Goal: Use online tool/utility: Utilize a website feature to perform a specific function

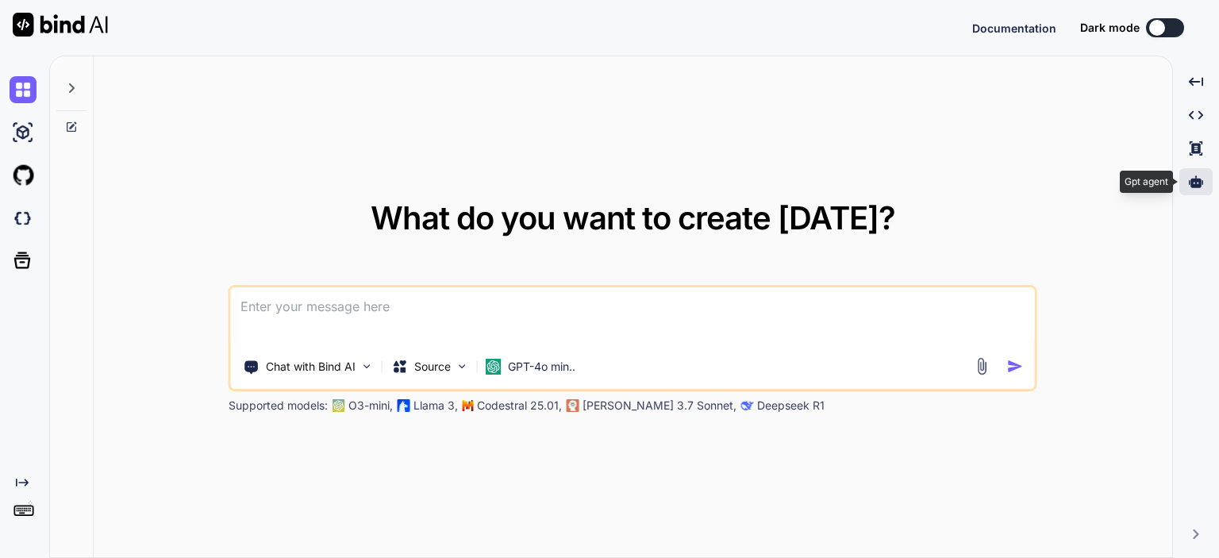
click at [1200, 190] on div at bounding box center [1196, 181] width 33 height 27
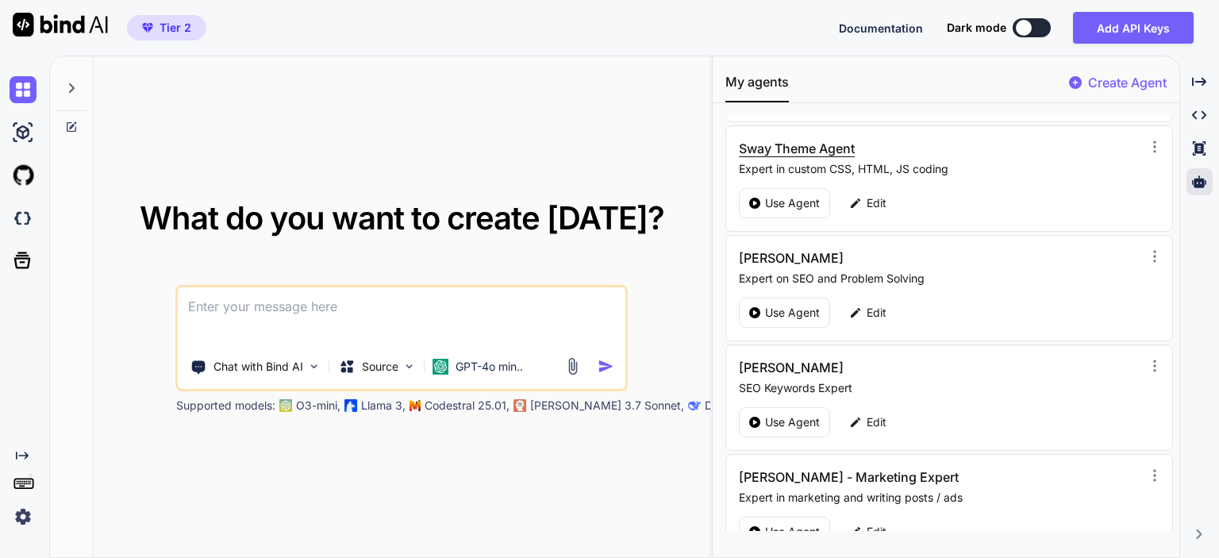
scroll to position [238, 0]
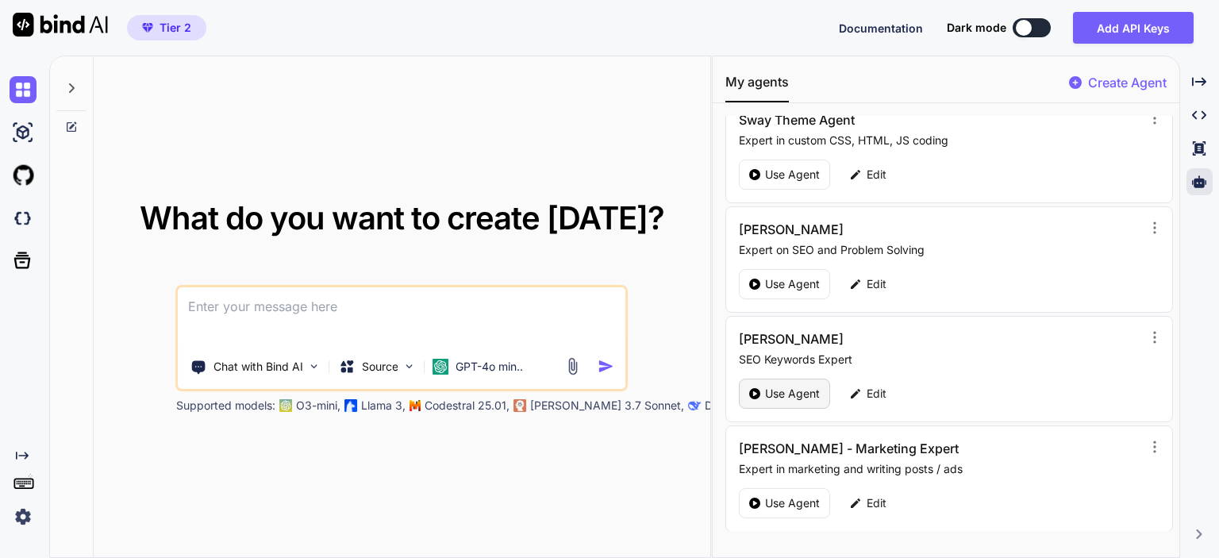
click at [791, 393] on p "Use Agent" at bounding box center [792, 394] width 55 height 16
click at [783, 499] on p "Use Agent" at bounding box center [792, 503] width 55 height 16
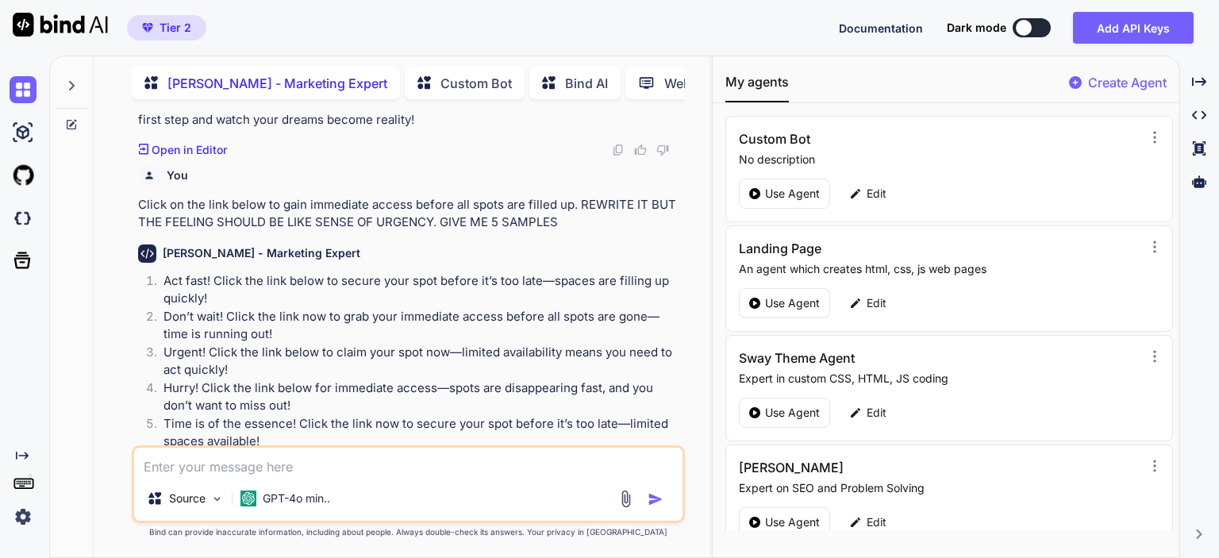
scroll to position [1430, 0]
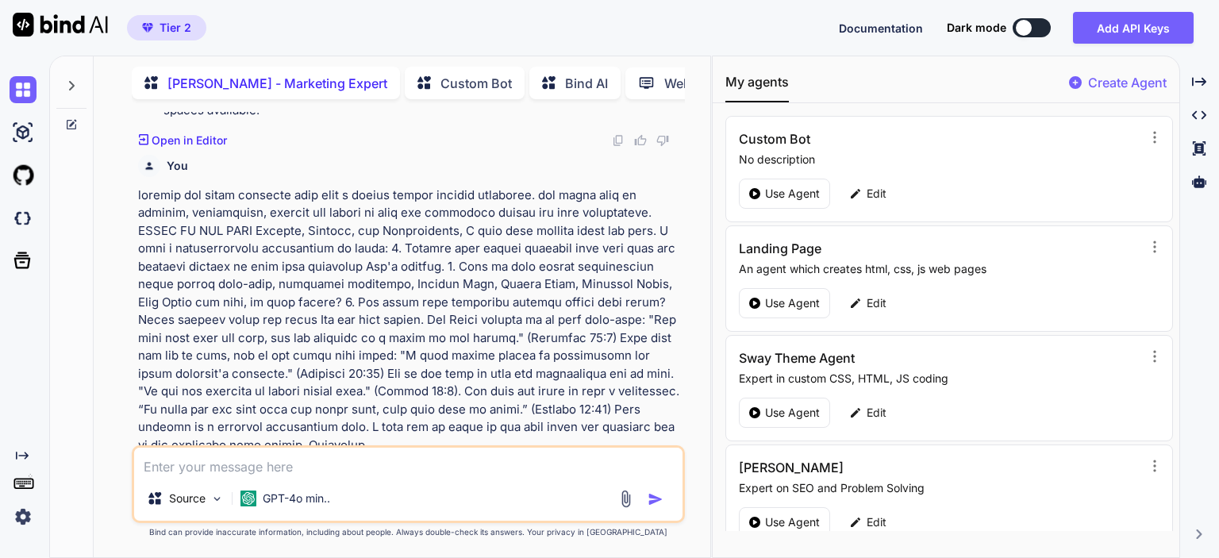
click at [487, 461] on textarea at bounding box center [408, 462] width 549 height 29
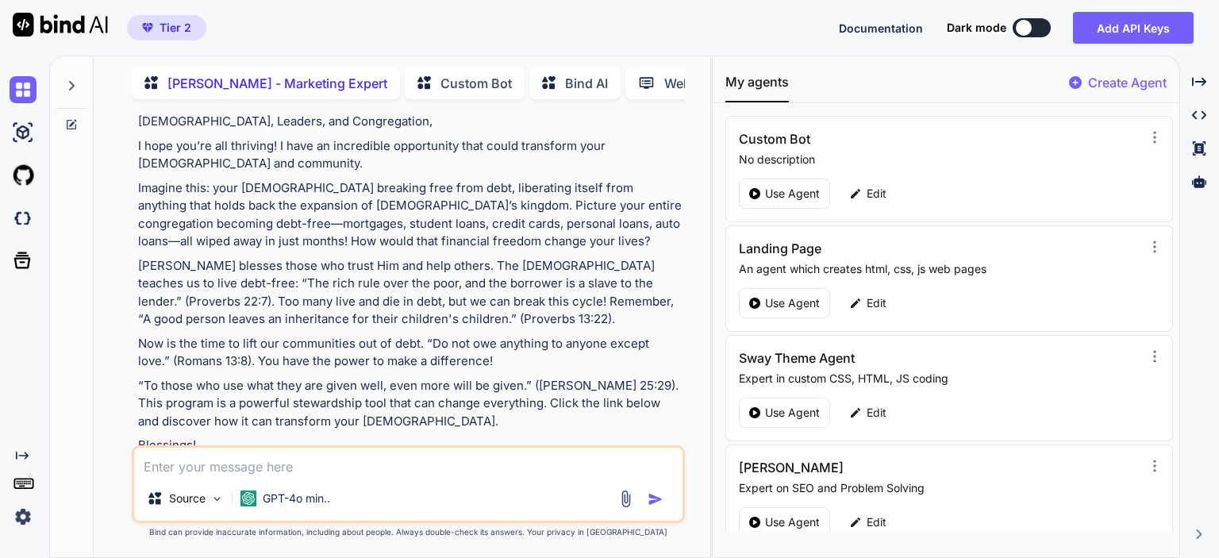
scroll to position [1812, 0]
click at [460, 461] on textarea at bounding box center [408, 462] width 549 height 29
type textarea "x"
type textarea "re"
type textarea "x"
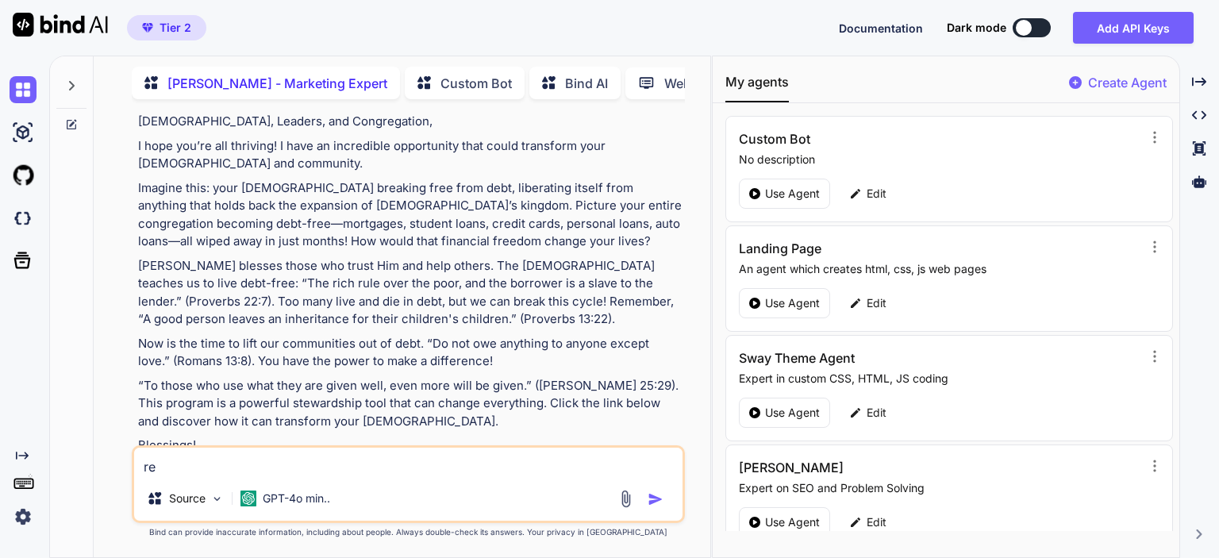
type textarea "rew"
type textarea "x"
type textarea "rewe"
type textarea "x"
type textarea "rewer"
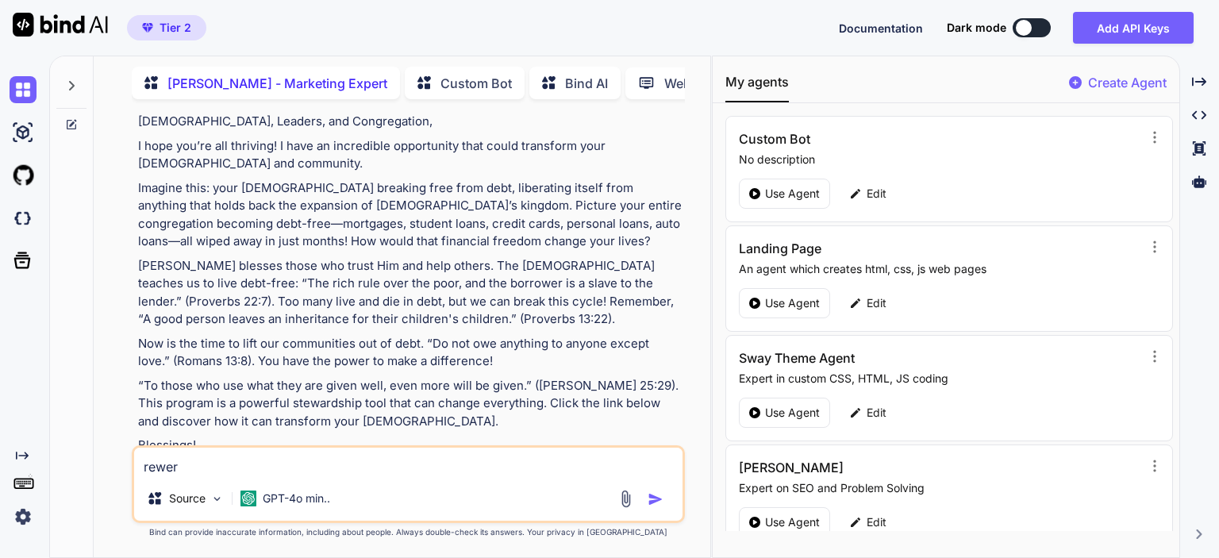
type textarea "x"
type textarea "rewer"
type textarea "x"
type textarea "rewe"
type textarea "x"
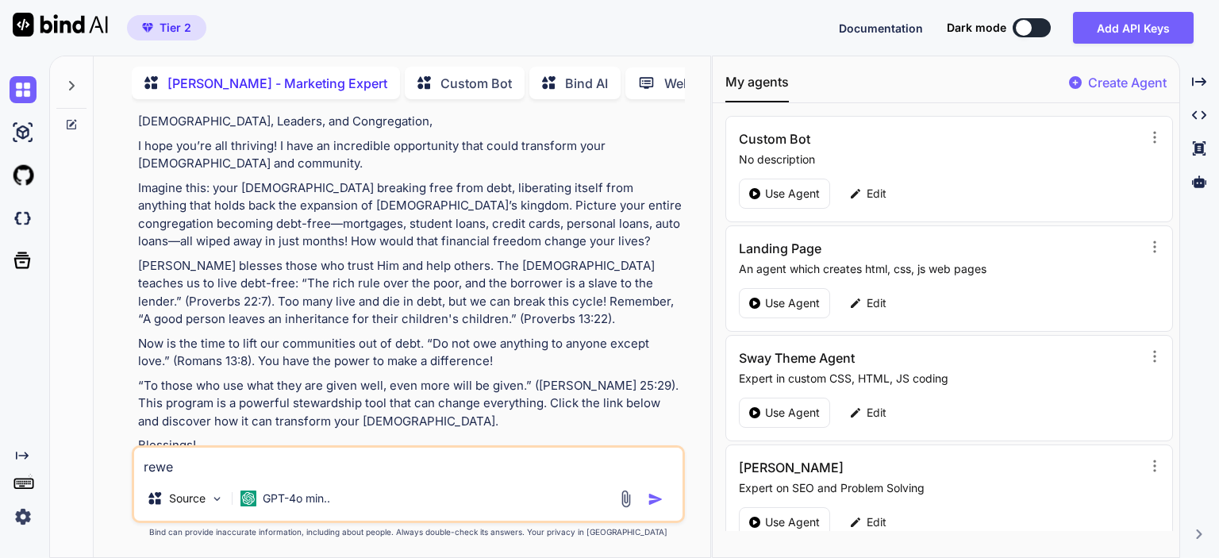
type textarea "rew"
type textarea "x"
type textarea "re"
type textarea "x"
type textarea "rew"
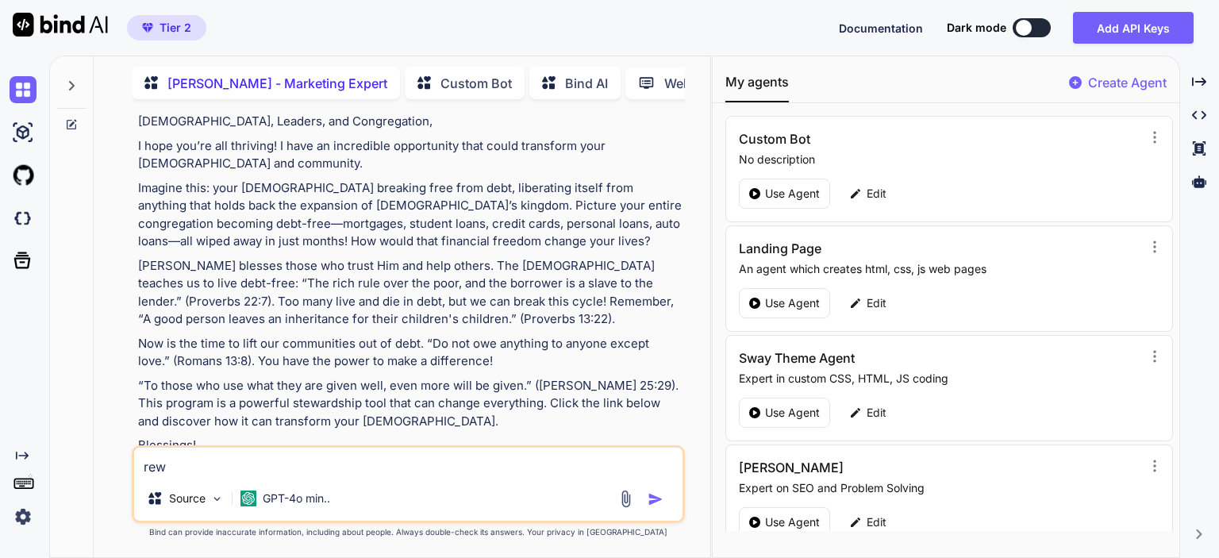
type textarea "x"
type textarea "rewr"
type textarea "x"
type textarea "rewri"
type textarea "x"
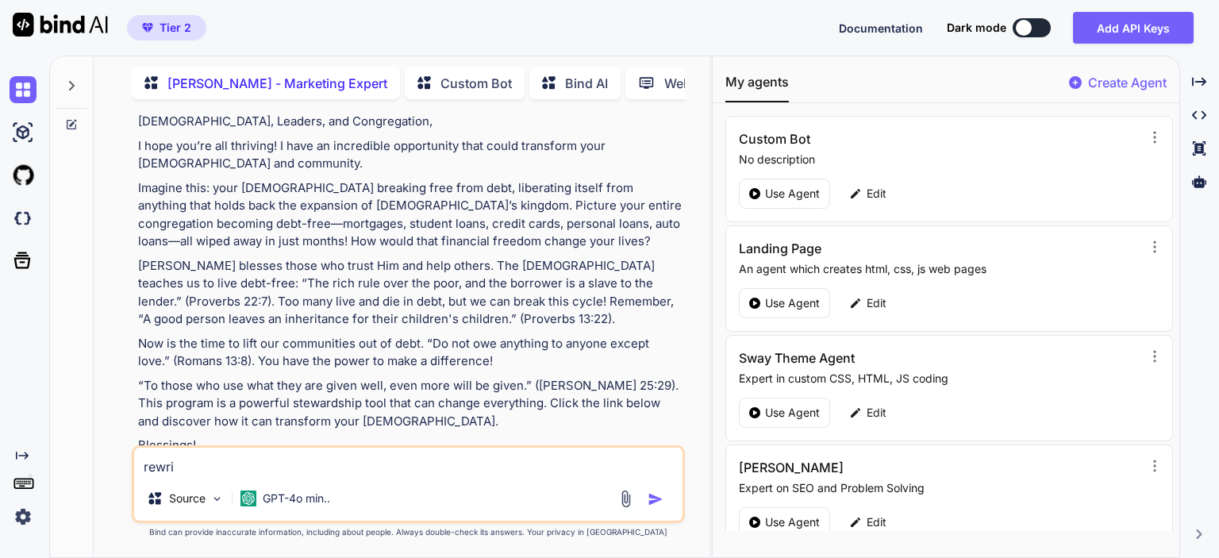
type textarea "rewrit"
type textarea "x"
type textarea "rewrite"
type textarea "x"
type textarea "rewrite"
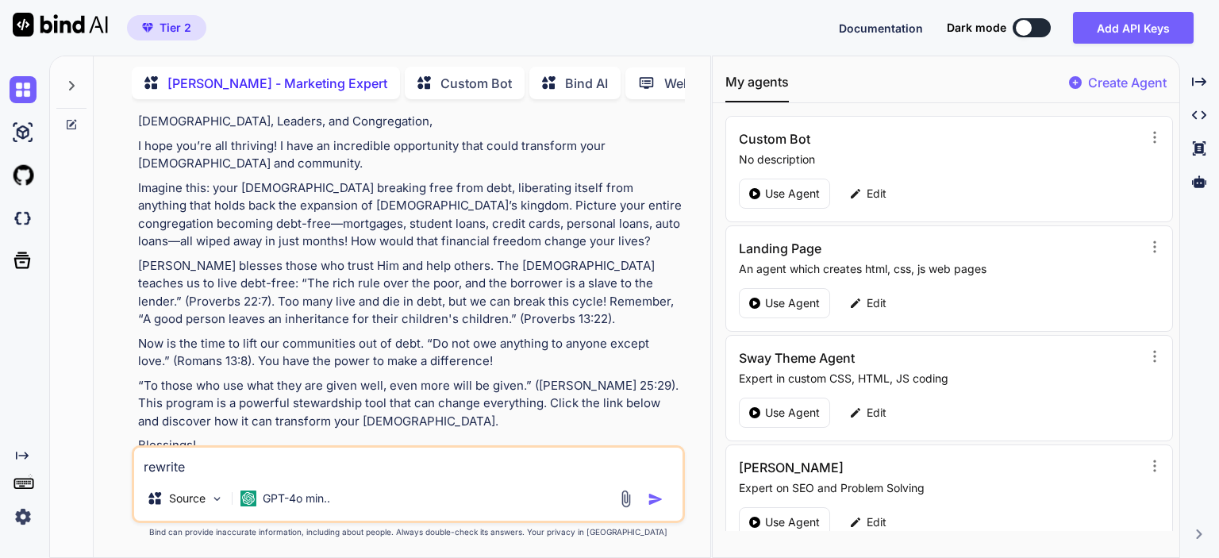
type textarea "x"
type textarea "rewrite th"
type textarea "x"
type textarea "rewrite th"
type textarea "x"
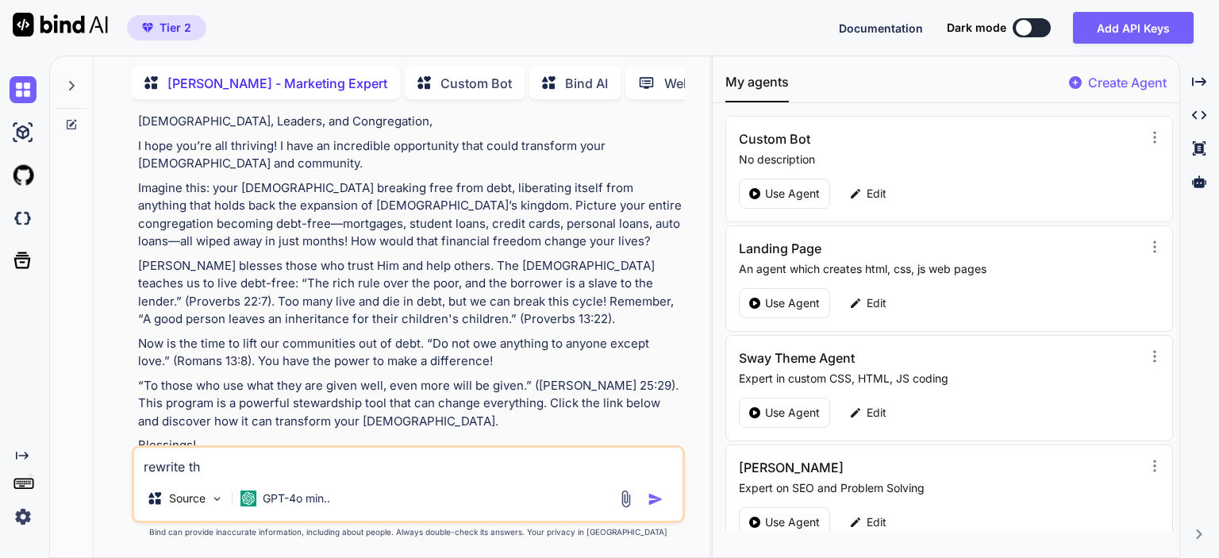
type textarea "rewrite th"
type textarea "x"
type textarea "rewrite the"
type textarea "x"
type textarea "rewrite the f"
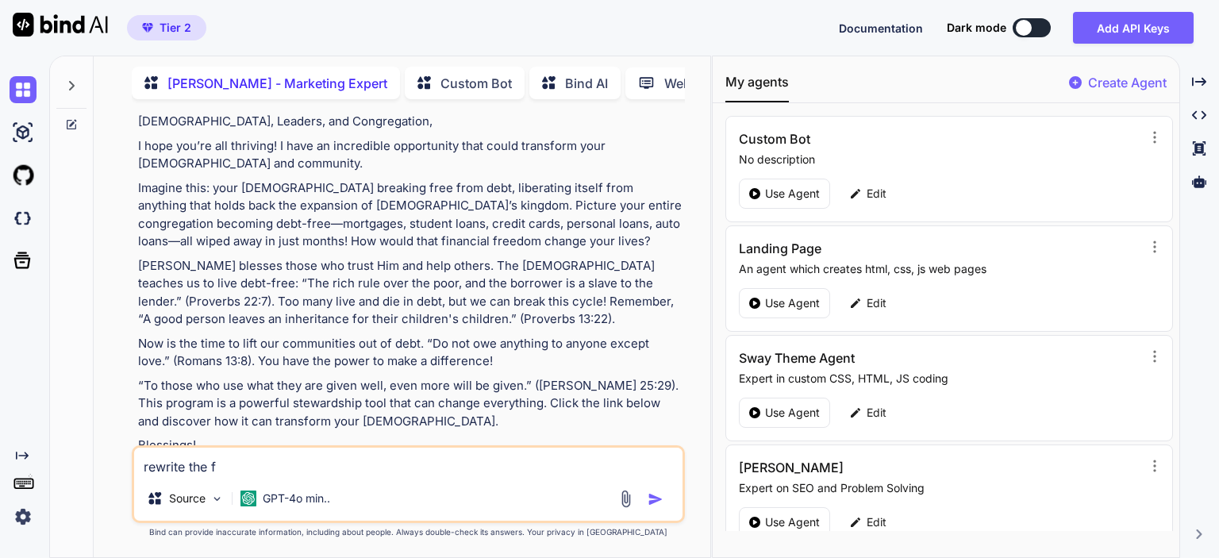
type textarea "x"
type textarea "rewrite the fo"
type textarea "x"
type textarea "rewrite the fol"
type textarea "x"
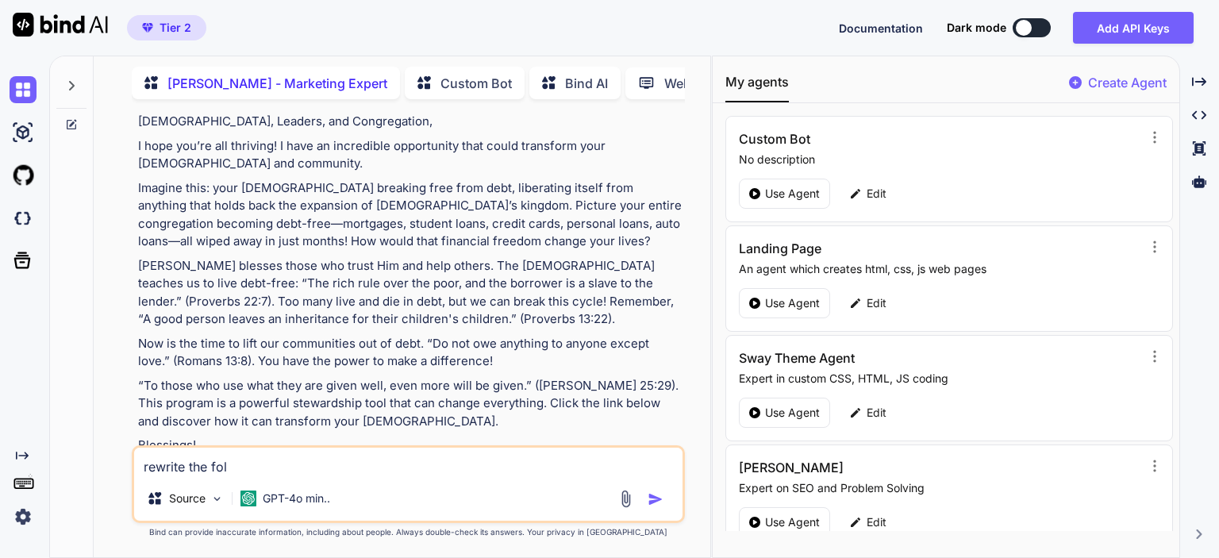
type textarea "rewrite the foll"
type textarea "x"
type textarea "rewrite the follo"
type textarea "x"
type textarea "rewrite the follow"
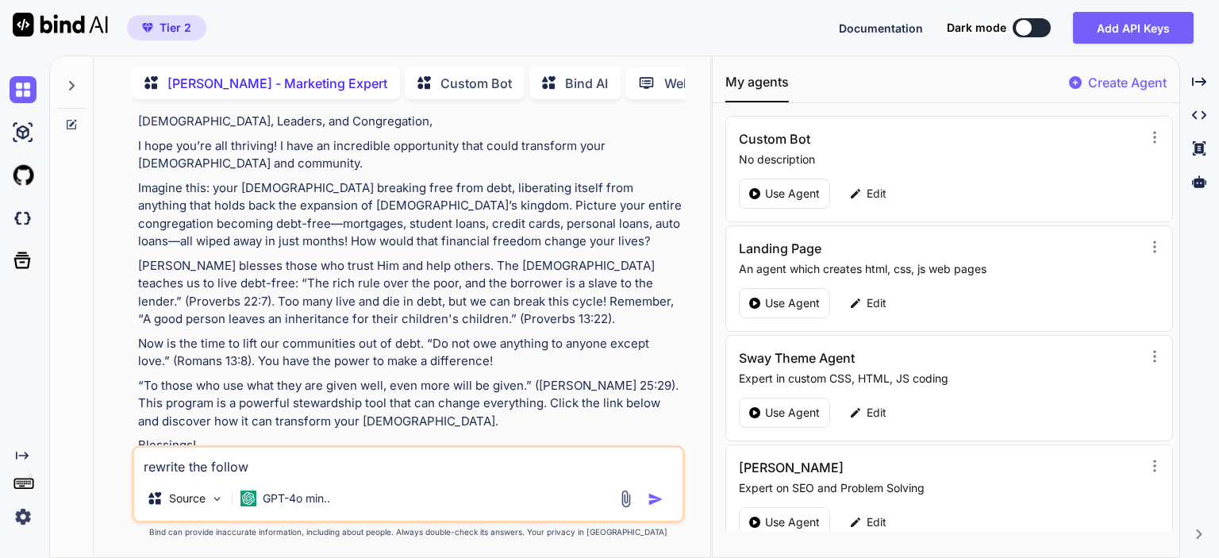
type textarea "x"
type textarea "rewrite the followi"
type textarea "x"
type textarea "rewrite the followin"
type textarea "x"
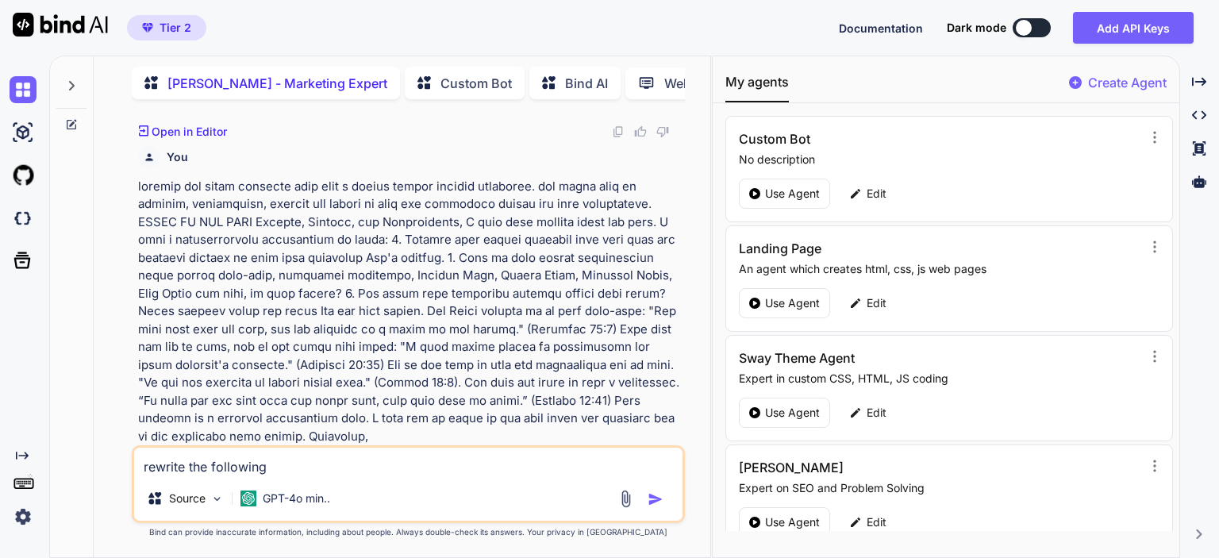
scroll to position [1415, 0]
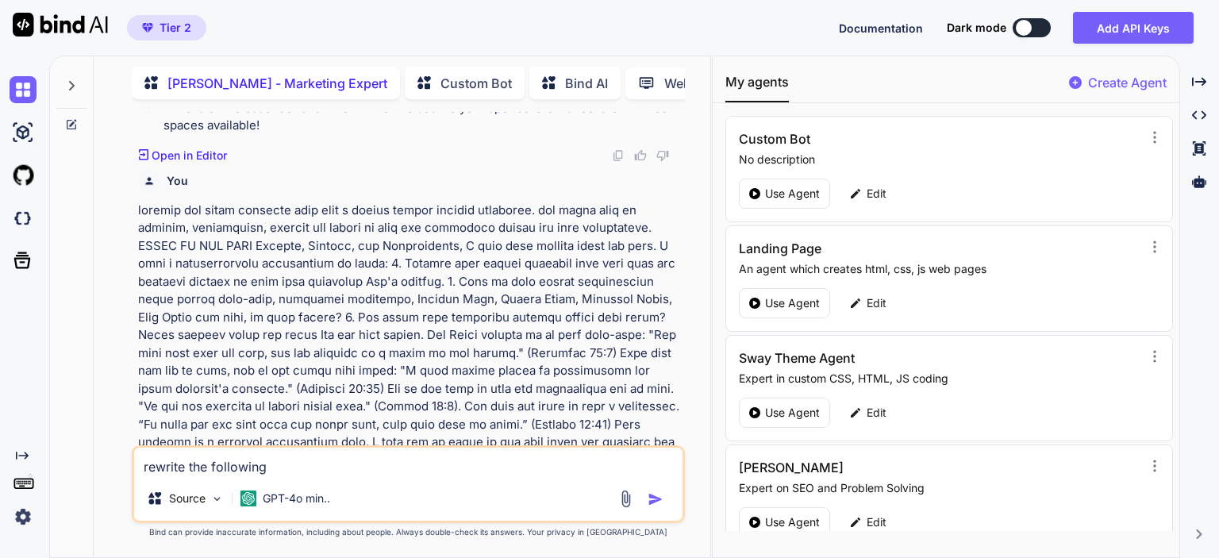
type textarea "rewrite the following"
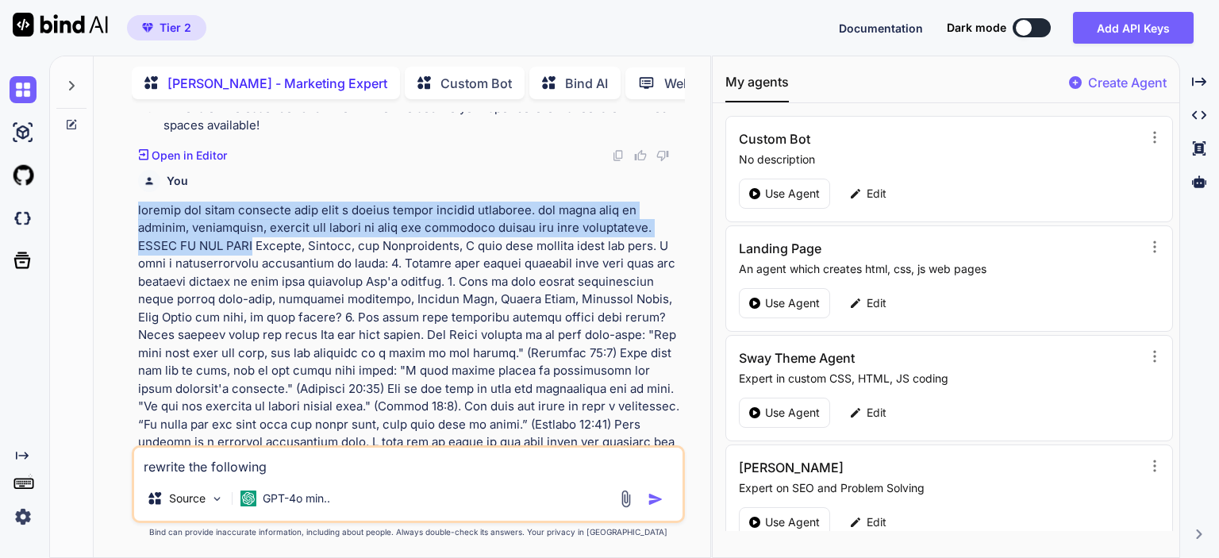
drag, startPoint x: 139, startPoint y: 176, endPoint x: 254, endPoint y: 206, distance: 118.8
click at [254, 206] on p at bounding box center [410, 336] width 544 height 268
copy p "rewrite the below provided text into a script format without headlines. the sty…"
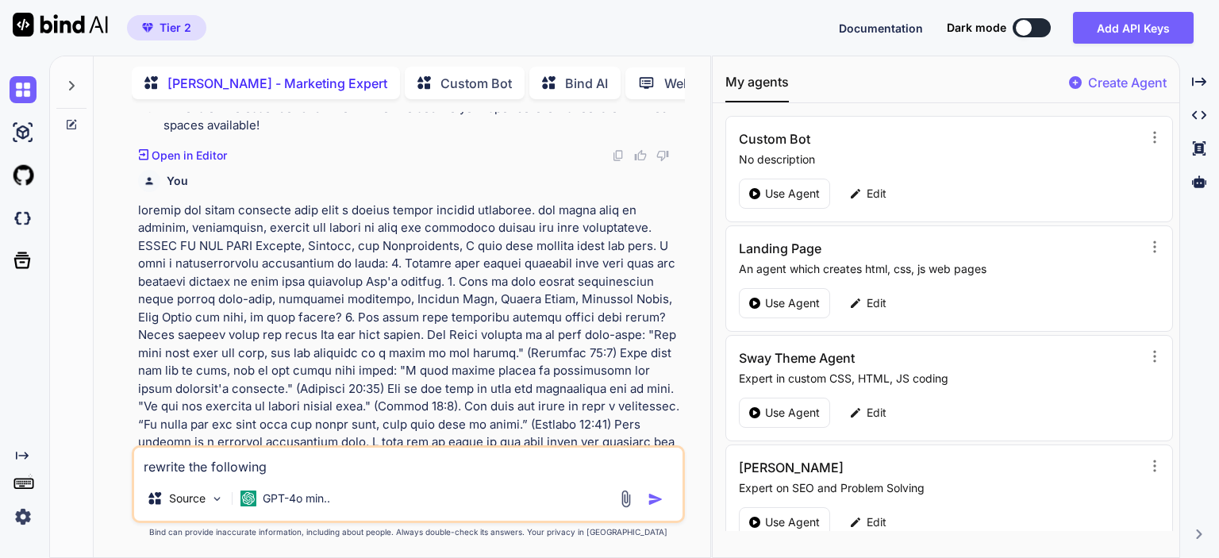
drag, startPoint x: 286, startPoint y: 472, endPoint x: 127, endPoint y: 471, distance: 158.8
click at [127, 471] on div "You [PERSON_NAME] - Marketing Expert Unlock your path to financial freedom with…" at bounding box center [408, 334] width 604 height 445
paste textarea "below provided text into a script format without headlines. the style must be d…"
type textarea "x"
type textarea "rewrite the below provided text into a script format without headlines. the sty…"
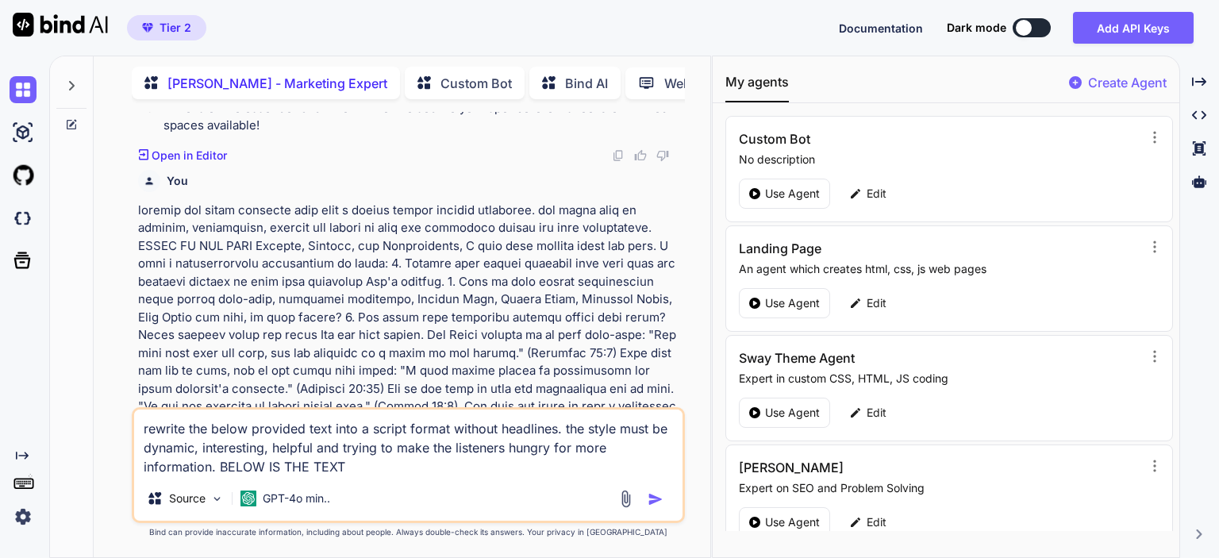
type textarea "x"
type textarea "rewrite the below provided text into a script format without headlines. the sty…"
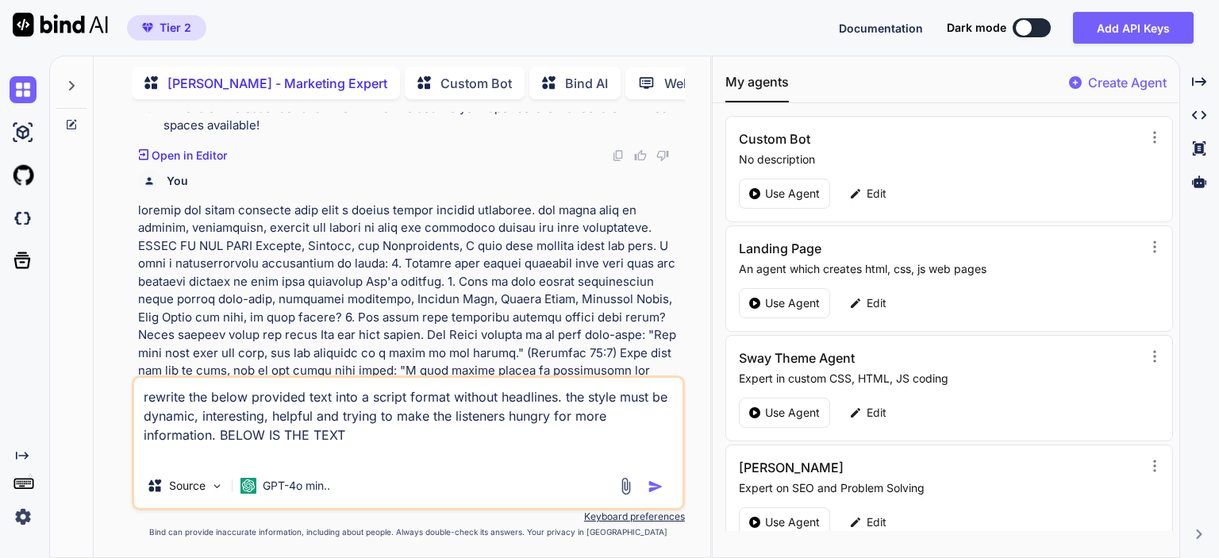
type textarea "x"
type textarea "rewrite the below provided text into a script format without headlines. the sty…"
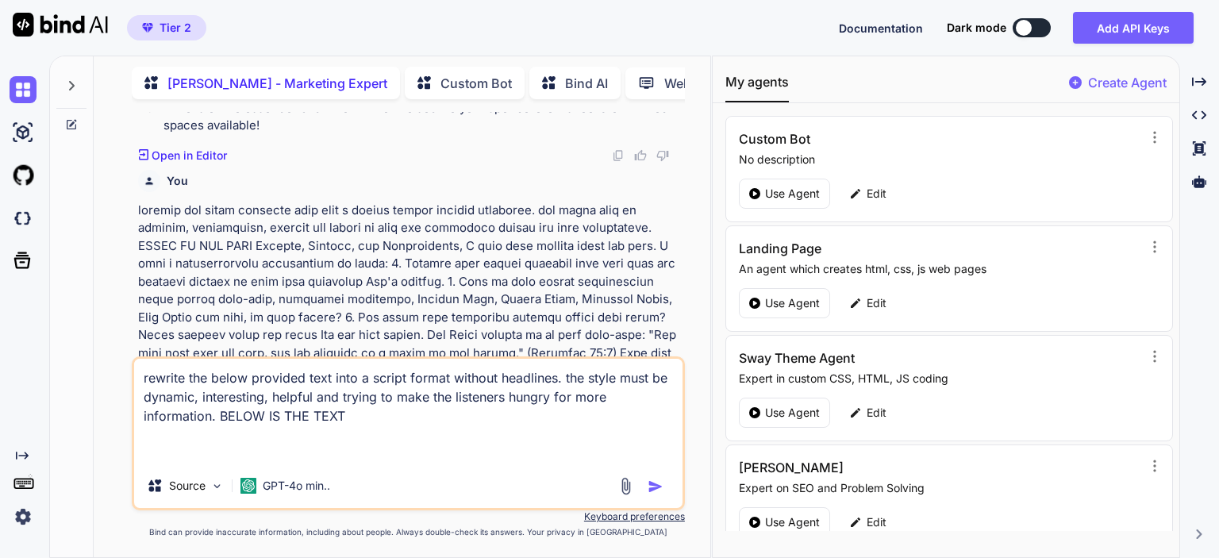
drag, startPoint x: 219, startPoint y: 422, endPoint x: 238, endPoint y: 518, distance: 98.7
click at [220, 422] on textarea "rewrite the below provided text into a script format without headlines. the sty…" at bounding box center [408, 411] width 549 height 105
type textarea "x"
type textarea "rewrite the below provided text into a script format without headlines. the sty…"
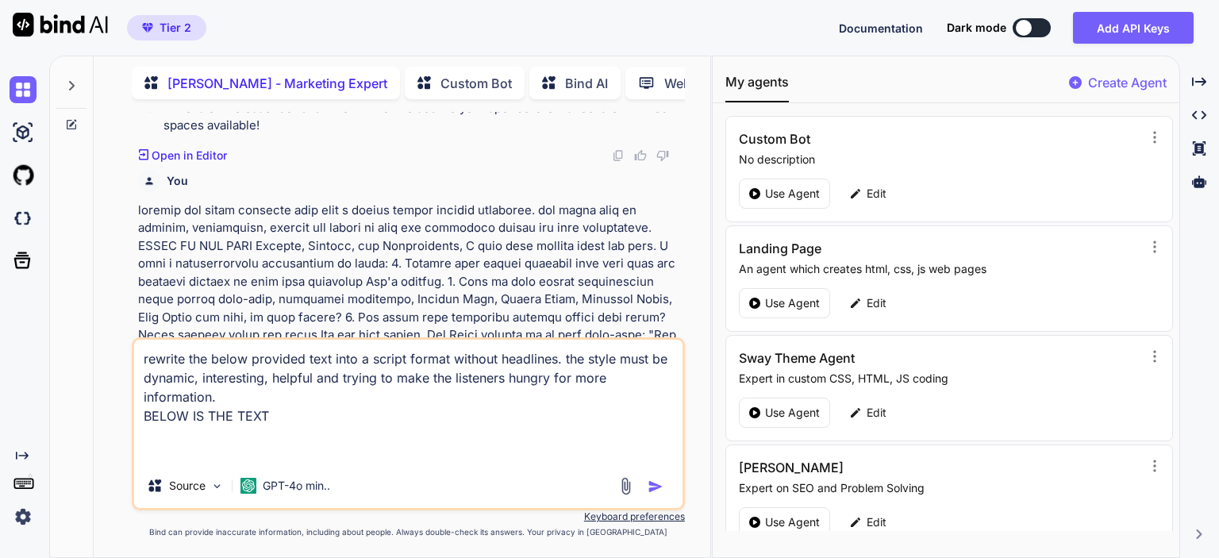
type textarea "x"
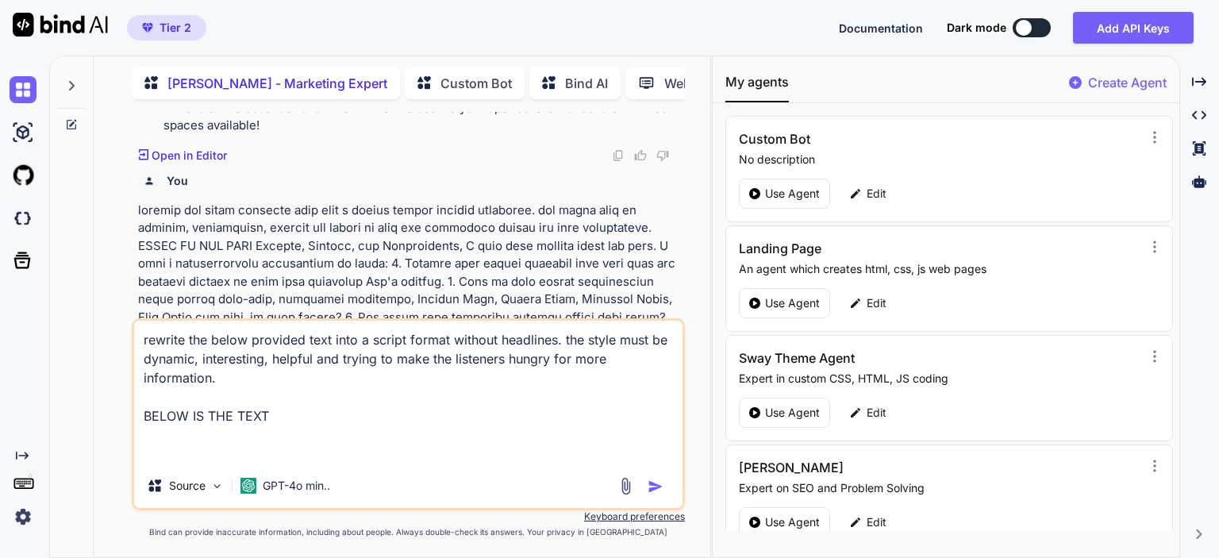
click at [207, 456] on textarea "rewrite the below provided text into a script format without headlines. the sty…" at bounding box center [408, 392] width 549 height 143
drag, startPoint x: 269, startPoint y: 418, endPoint x: 130, endPoint y: 345, distance: 156.6
click at [130, 345] on div "You [PERSON_NAME] - Marketing Expert Unlock your path to financial freedom with…" at bounding box center [408, 334] width 604 height 445
click at [168, 362] on textarea "rewrite the below provided text into a script format without headlines. the sty…" at bounding box center [408, 392] width 549 height 143
click at [213, 448] on textarea "rewrite the below provided text into a script format without headlines. the sty…" at bounding box center [408, 392] width 549 height 143
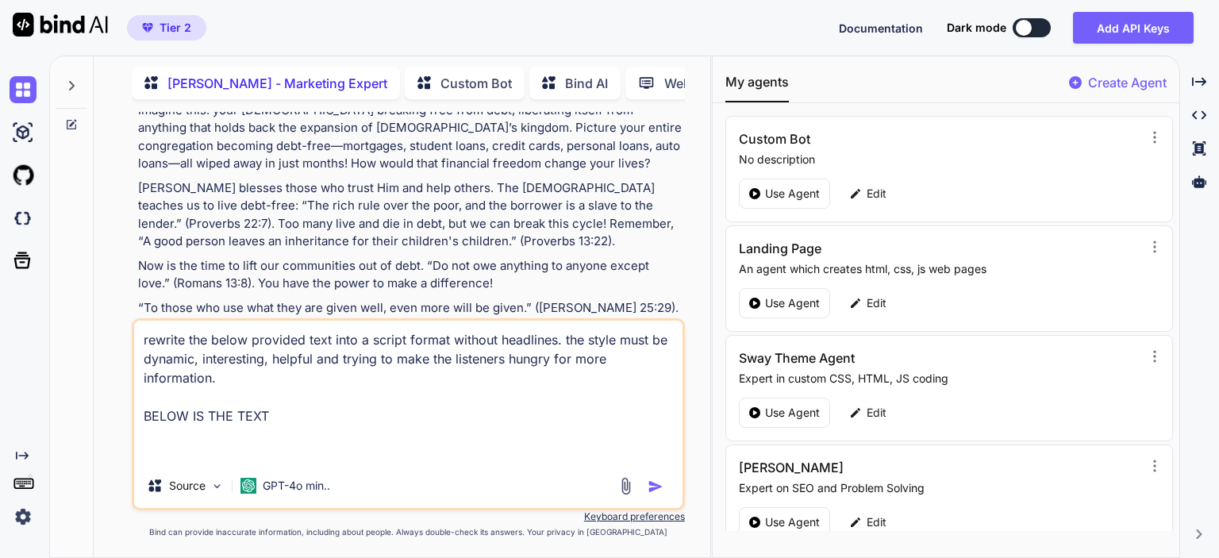
scroll to position [1939, 0]
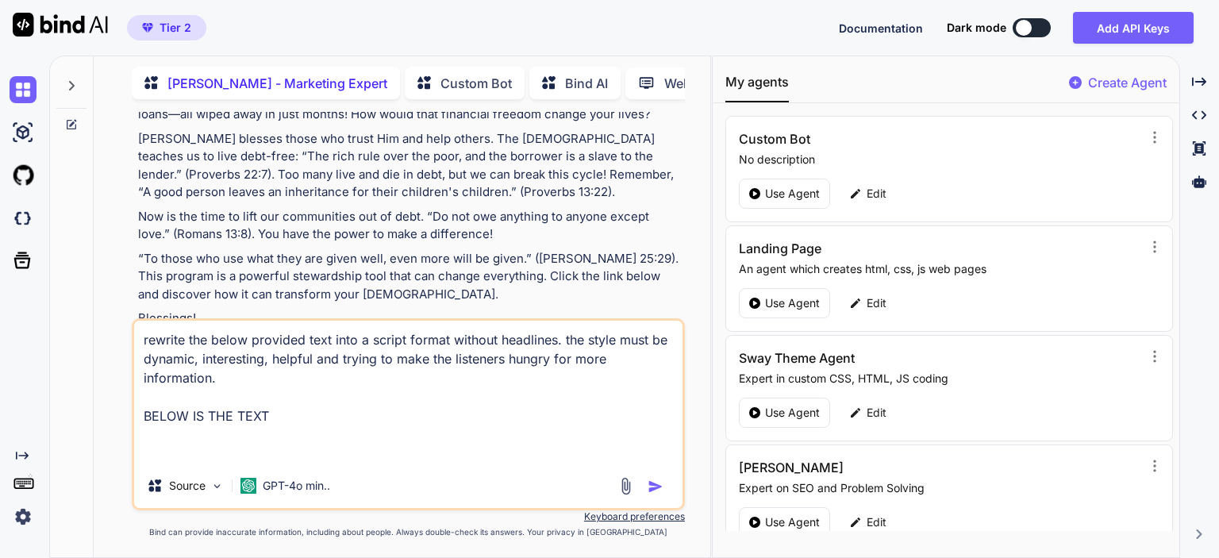
paste textarea "Free Affiliate Program Maximize Every Customer Transform Walk-Ins into Profits!…"
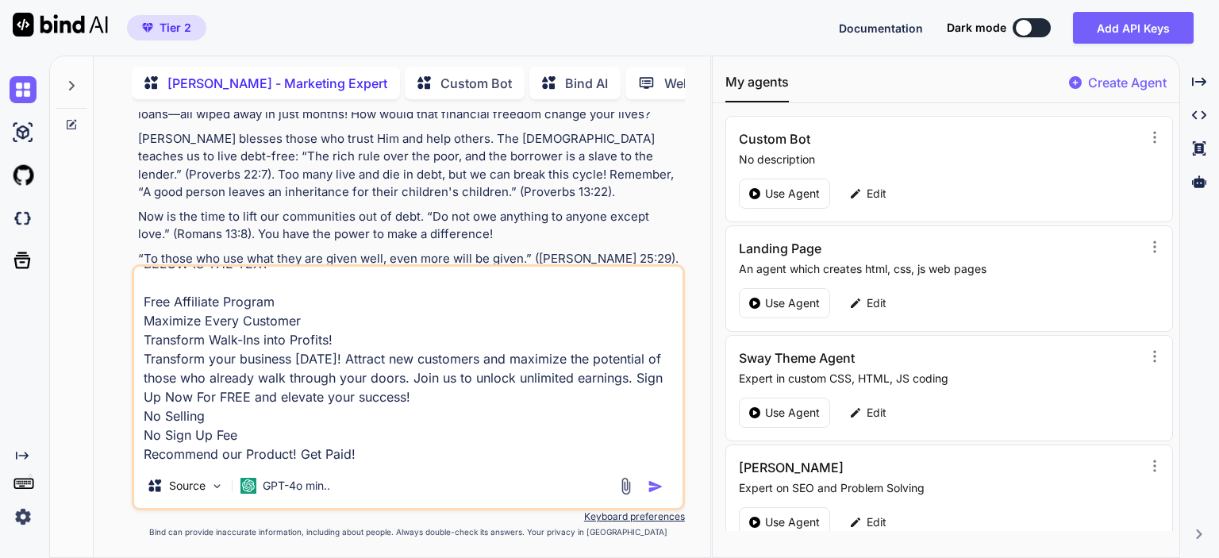
scroll to position [137, 0]
paste textarea "Turn Your Customer Into Cash! Boost Your Income, Earn Up To $500 Per Customer. …"
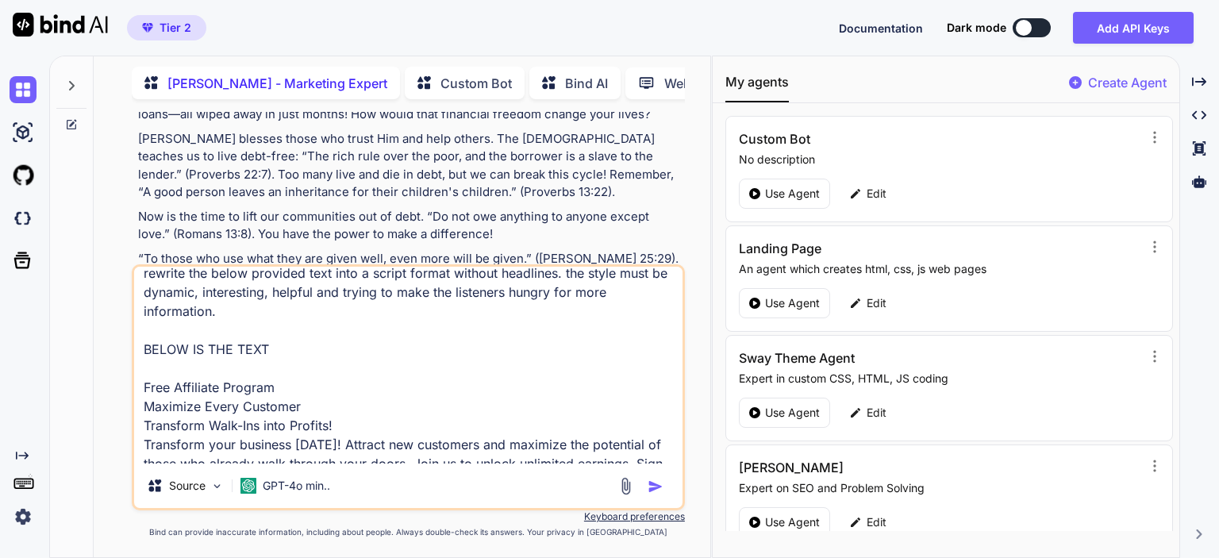
scroll to position [0, 0]
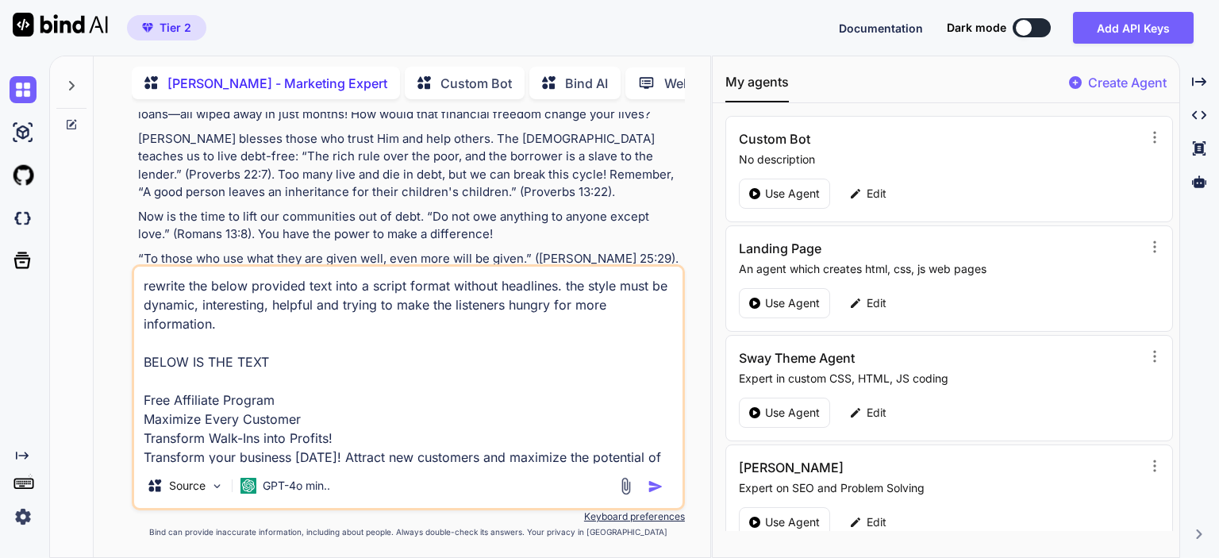
click at [313, 376] on textarea "rewrite the below provided text into a script format without headlines. the sty…" at bounding box center [408, 365] width 549 height 197
click at [314, 356] on textarea "rewrite the below provided text into a script format without headlines. the sty…" at bounding box center [408, 365] width 549 height 197
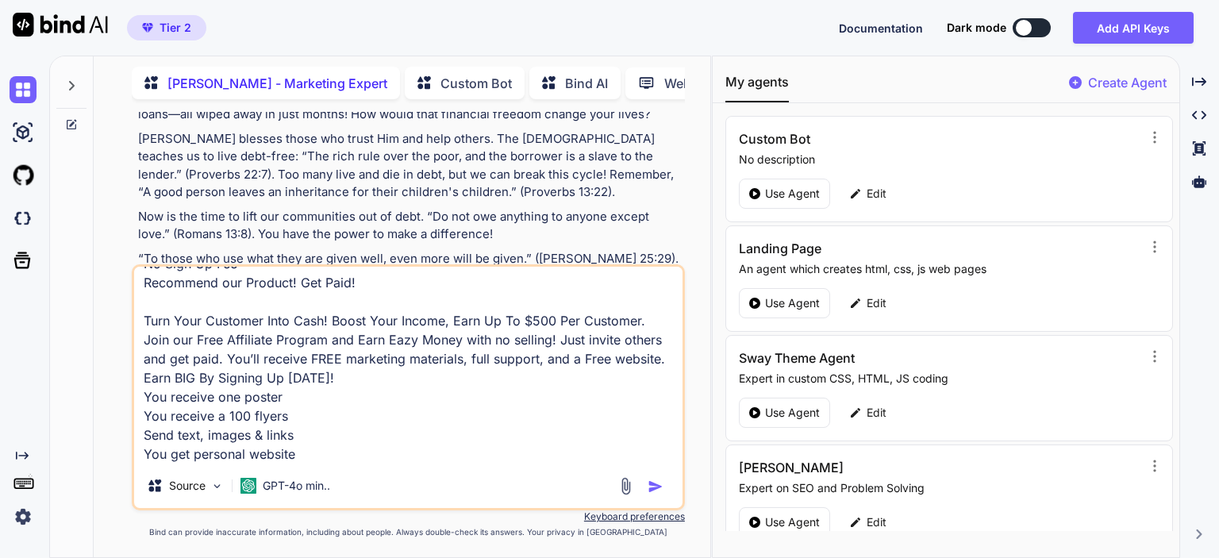
type textarea "rewrite the below provided text into a script format without headlines. the sty…"
click at [653, 488] on img "button" at bounding box center [656, 487] width 16 height 16
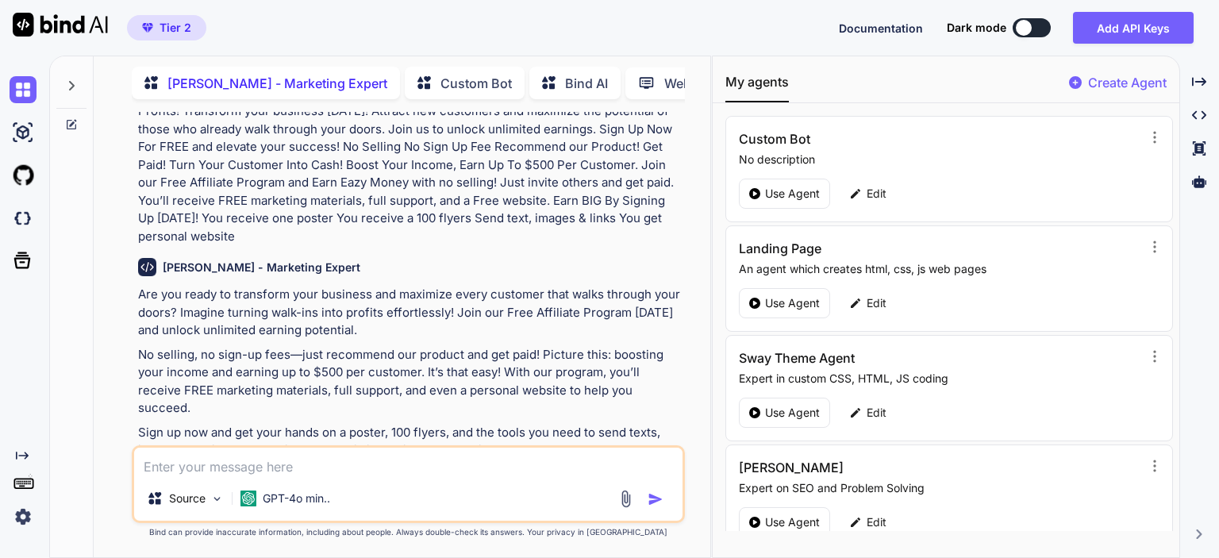
scroll to position [2307, 0]
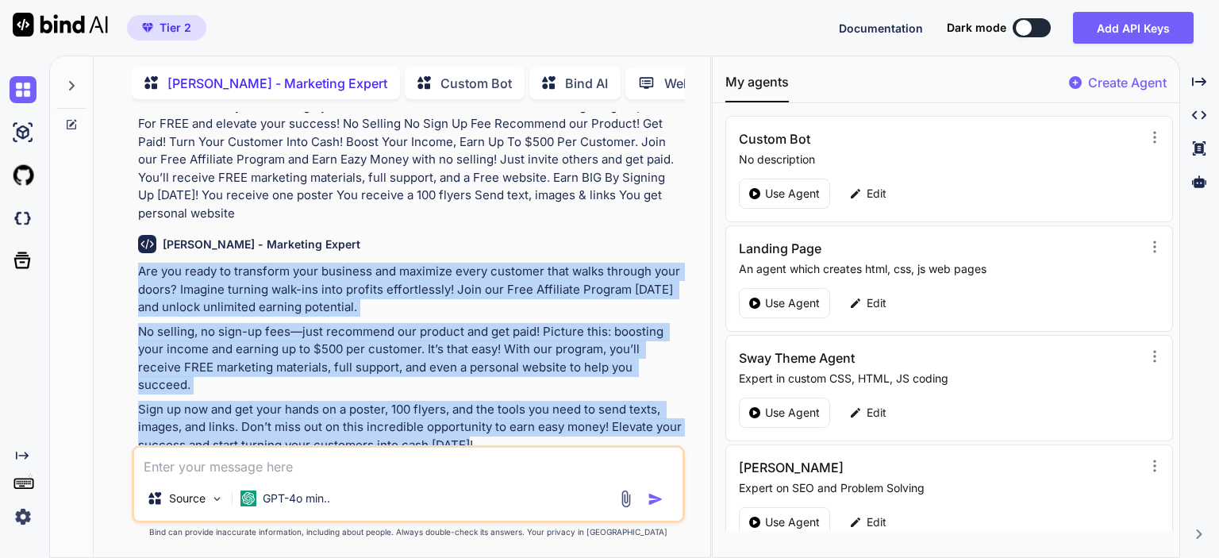
drag, startPoint x: 468, startPoint y: 412, endPoint x: 108, endPoint y: 236, distance: 401.2
click at [108, 236] on div "You [PERSON_NAME] - Marketing Expert Unlock your path to financial freedom with…" at bounding box center [408, 334] width 604 height 445
click at [493, 267] on p "Are you ready to transform your business and maximize every customer that walks…" at bounding box center [410, 290] width 544 height 54
drag, startPoint x: 483, startPoint y: 408, endPoint x: 141, endPoint y: 223, distance: 389.0
click at [141, 223] on div "[PERSON_NAME] - Marketing Expert Are you ready to transform your business and m…" at bounding box center [410, 352] width 544 height 260
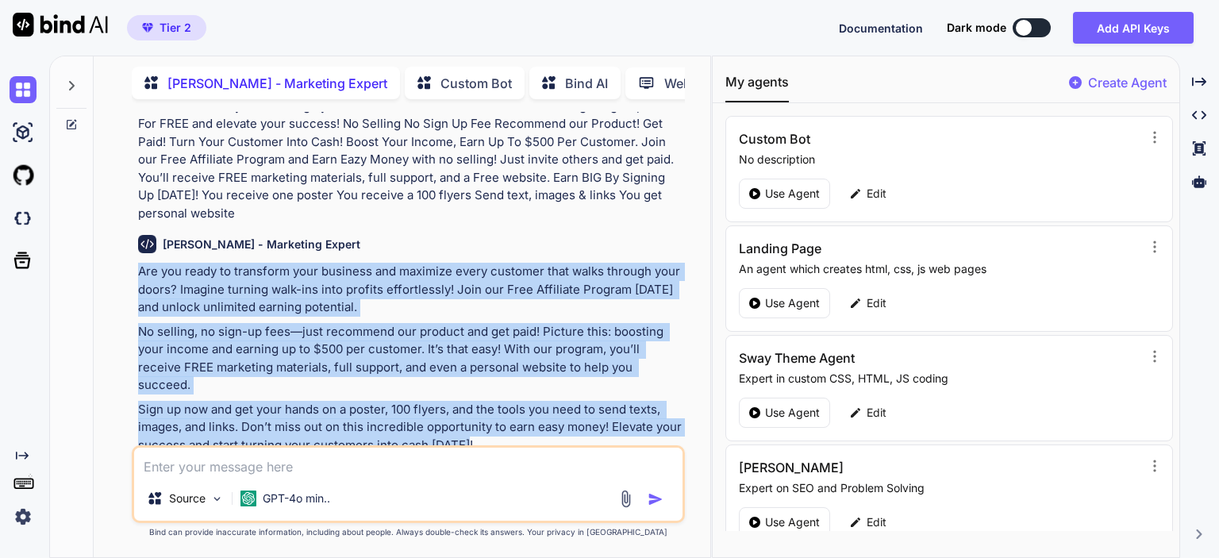
click at [138, 263] on p "Are you ready to transform your business and maximize every customer that walks…" at bounding box center [410, 290] width 544 height 54
drag, startPoint x: 473, startPoint y: 407, endPoint x: 123, endPoint y: 234, distance: 390.6
click at [123, 234] on div "You [PERSON_NAME] - Marketing Expert Unlock your path to financial freedom with…" at bounding box center [408, 334] width 604 height 445
click at [620, 468] on img at bounding box center [618, 474] width 13 height 13
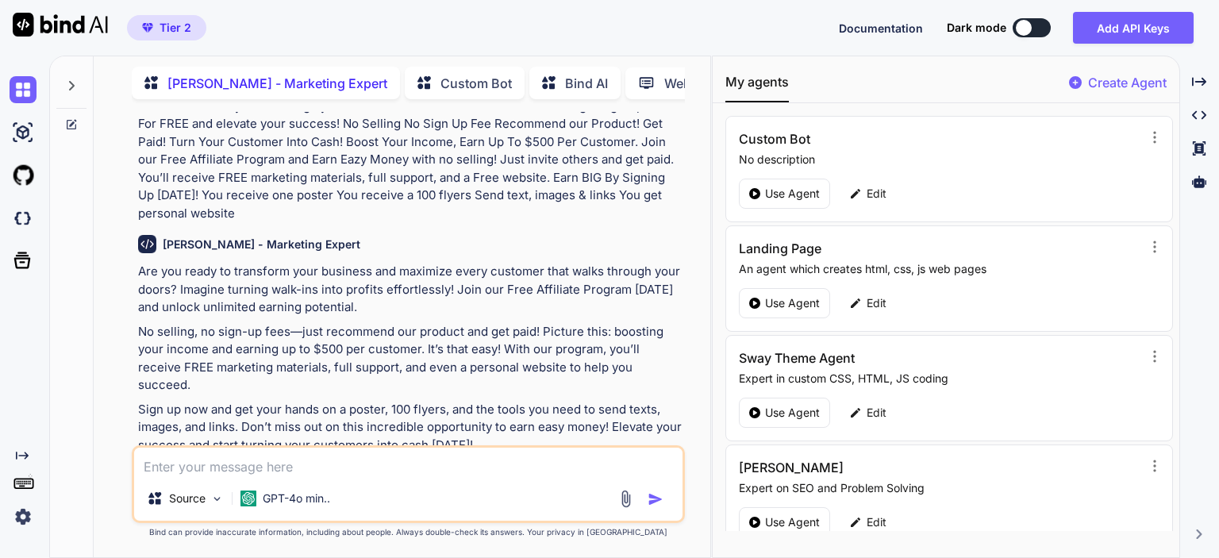
click at [387, 472] on textarea at bounding box center [408, 462] width 549 height 29
paste textarea "Are you ready to transform your business and maximize every customer that walks…"
type textarea "Are you ready to transform your business and maximize every customer that walks…"
click at [308, 474] on textarea at bounding box center [408, 462] width 549 height 29
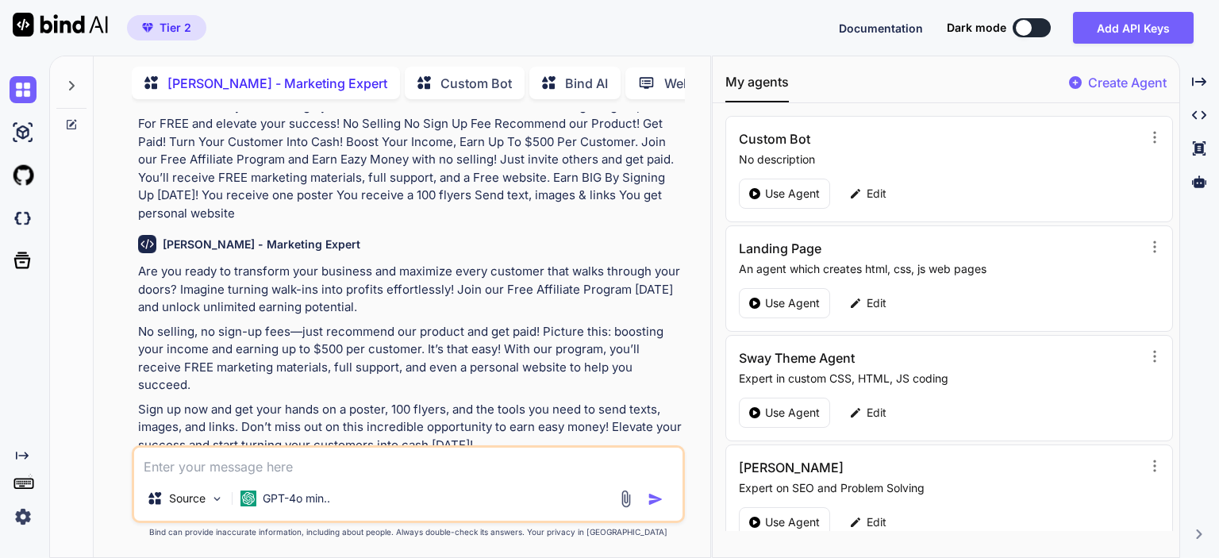
paste textarea "Launch Your Own Agency [DATE]! Make $1K+ Daily & Build Financial Freedom! Earn …"
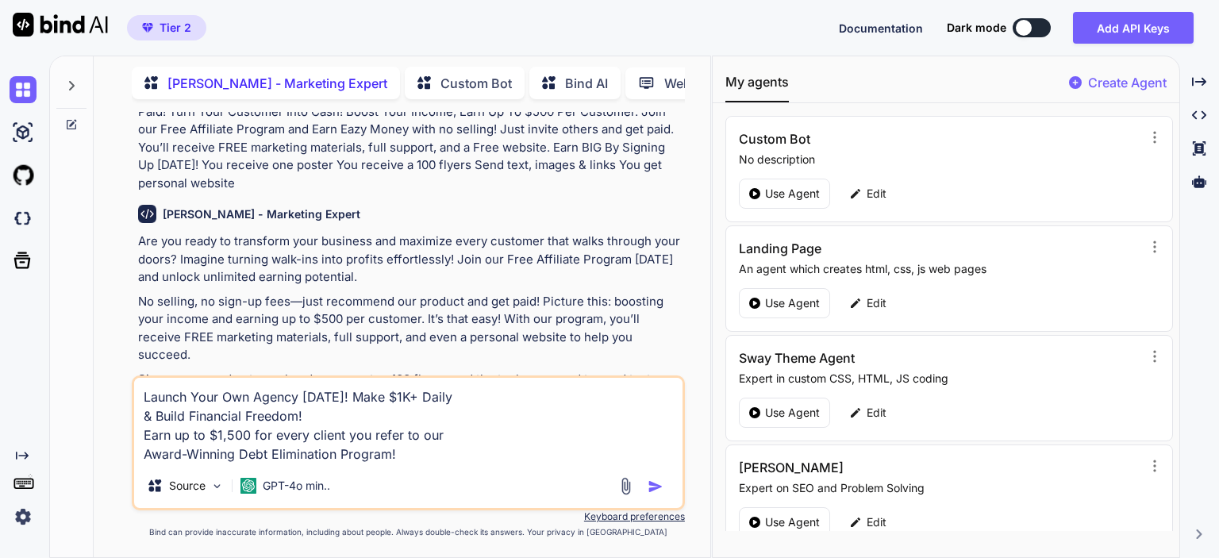
scroll to position [2377, 0]
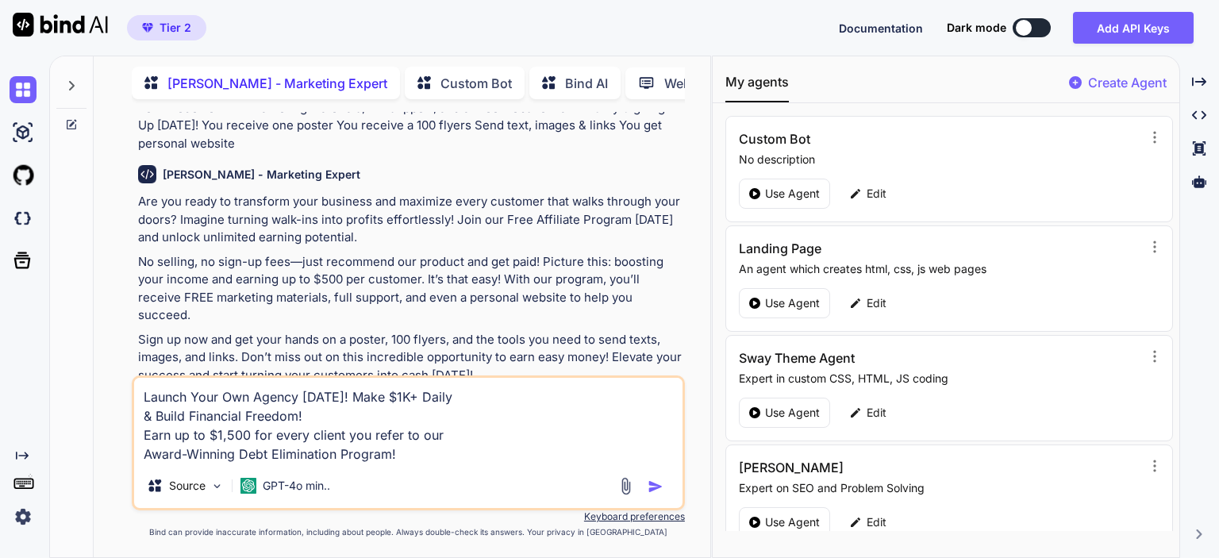
click at [618, 399] on img at bounding box center [618, 405] width 13 height 13
click at [203, 399] on textarea "Launch Your Own Agency [DATE]! Make $1K+ Daily & Build Financial Freedom! Earn …" at bounding box center [408, 421] width 549 height 86
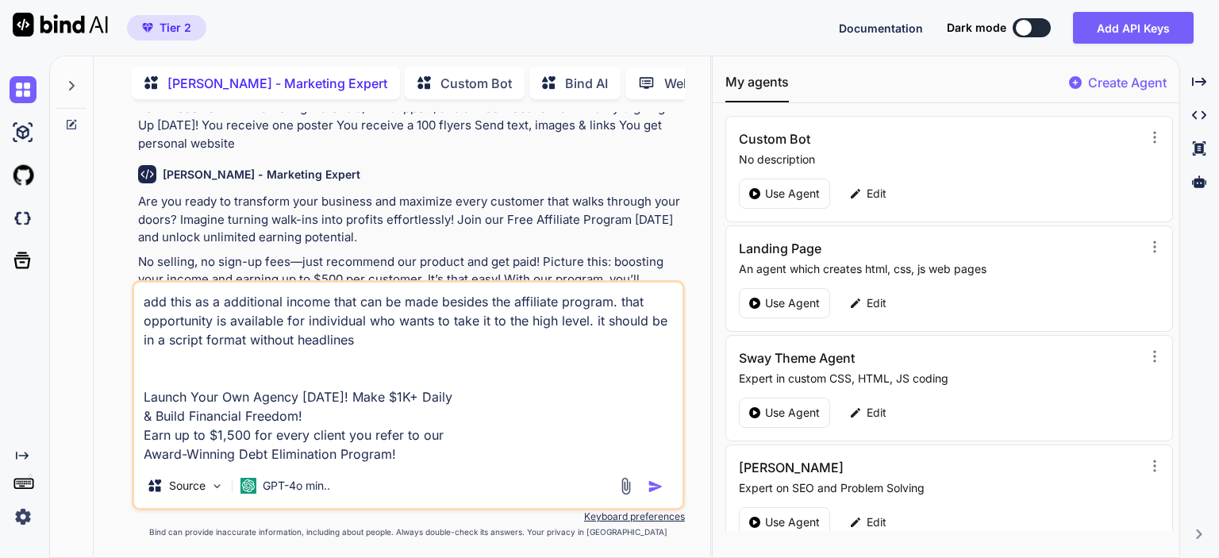
type textarea "add this as a additional income that can be made besides the affiliate program.…"
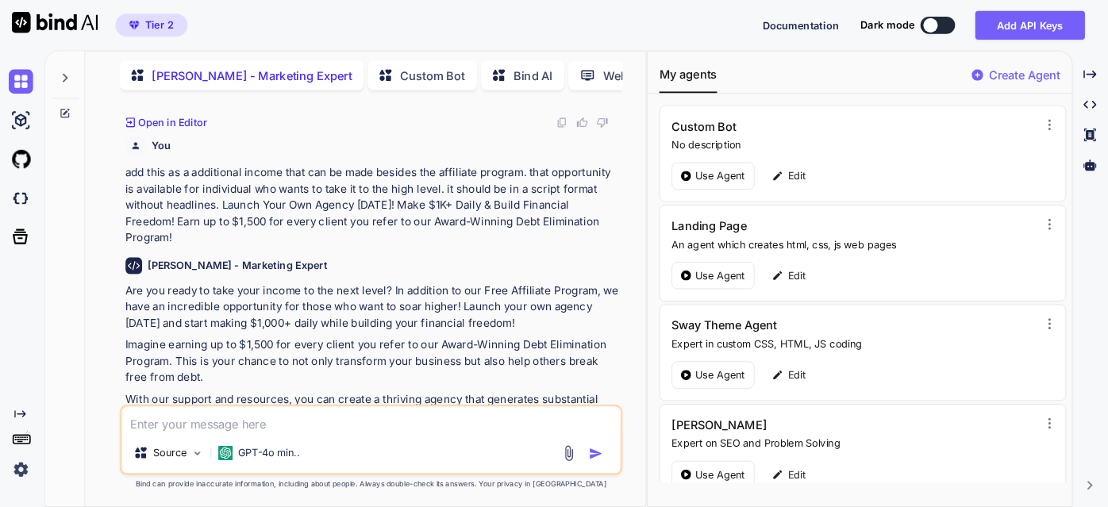
scroll to position [2659, 0]
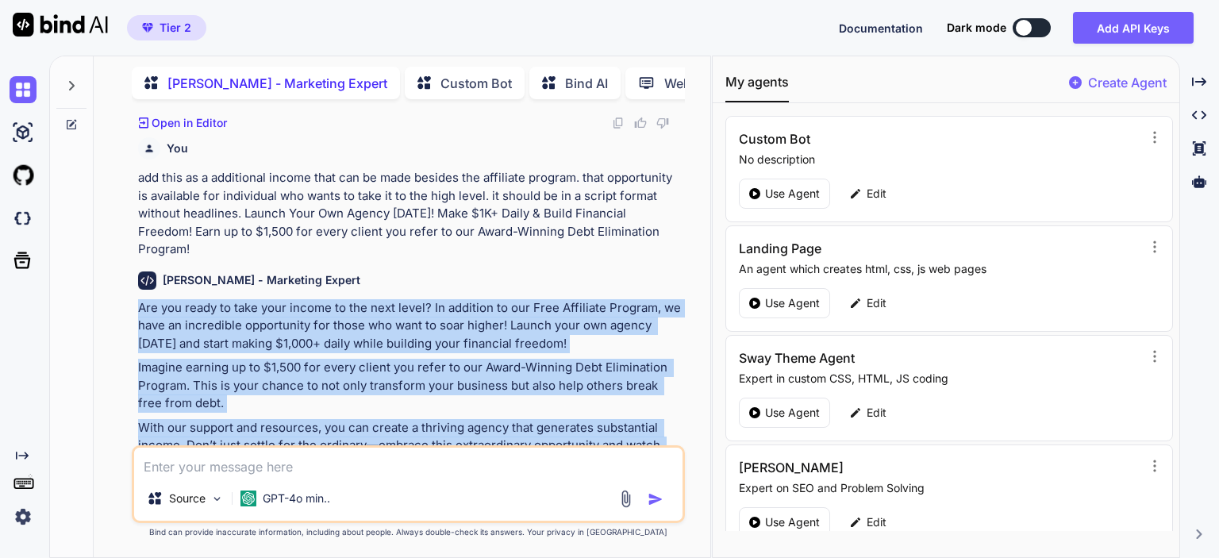
drag, startPoint x: 130, startPoint y: 253, endPoint x: 645, endPoint y: 410, distance: 537.9
click at [645, 410] on div "You [PERSON_NAME] - Marketing Expert Unlock your path to financial freedom with…" at bounding box center [408, 334] width 553 height 445
click at [645, 419] on p "With our support and resources, you can create a thriving agency that generates…" at bounding box center [410, 446] width 544 height 54
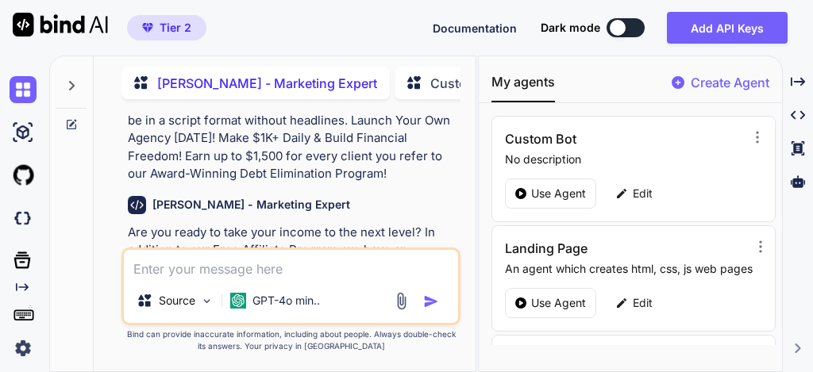
scroll to position [3931, 0]
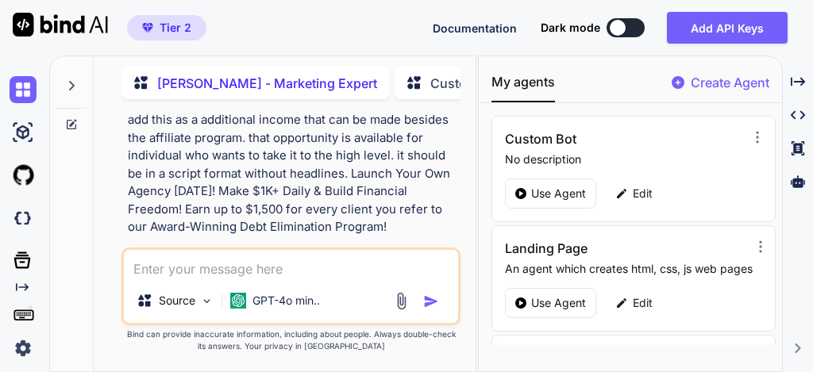
drag, startPoint x: 422, startPoint y: 124, endPoint x: 434, endPoint y: 147, distance: 25.9
click at [434, 277] on p "Are you ready to take your income to the next level? In addition to our Free Af…" at bounding box center [292, 322] width 329 height 90
click at [416, 277] on p "Are you ready to take your income to the next level? In addition to our Free Af…" at bounding box center [292, 322] width 329 height 90
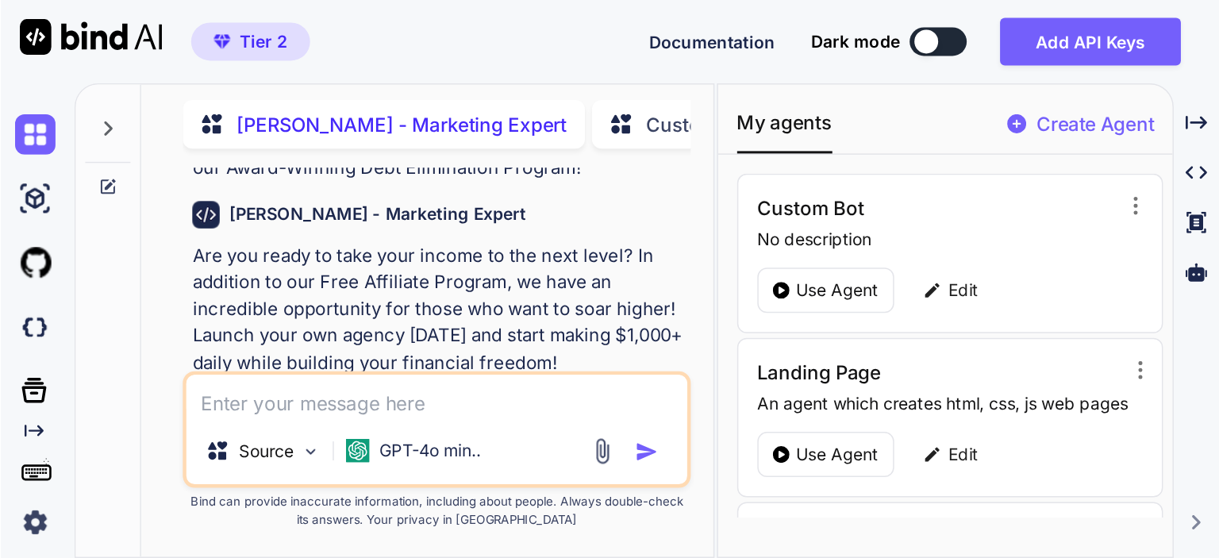
scroll to position [4090, 0]
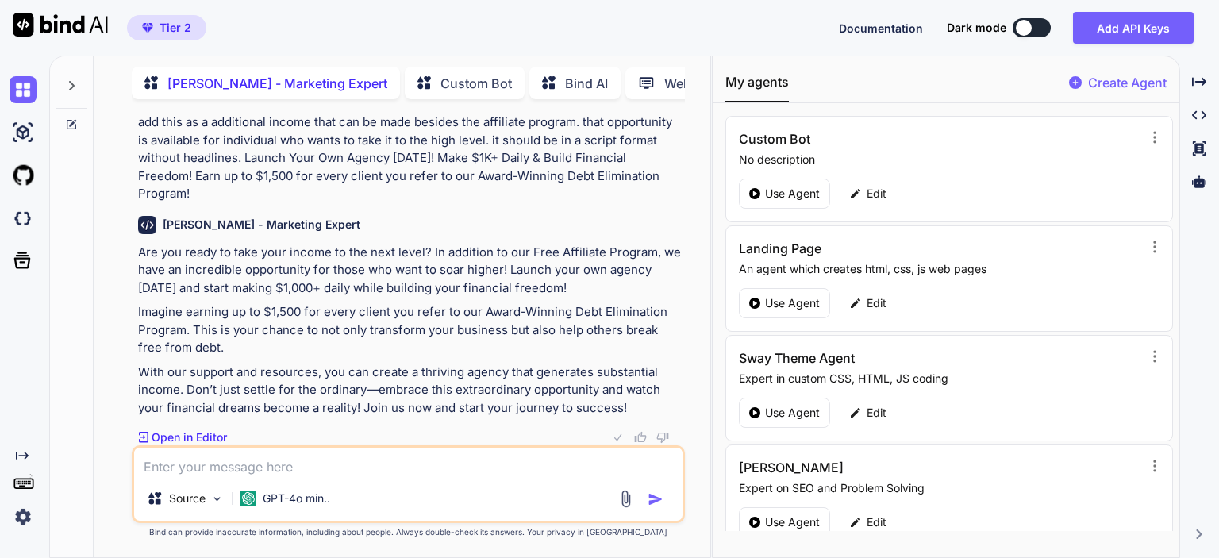
scroll to position [2659, 0]
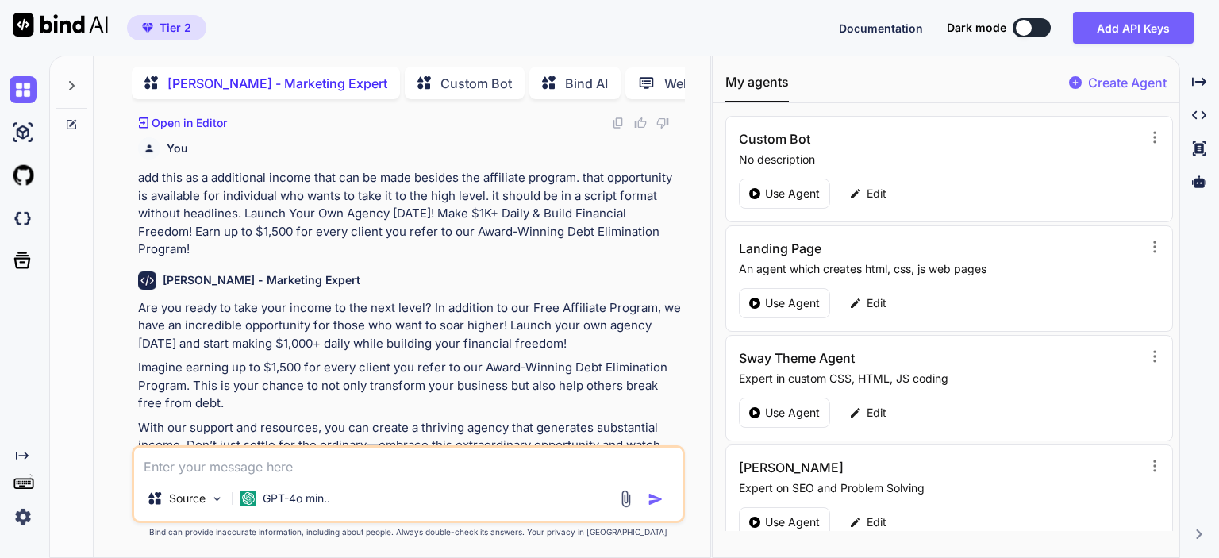
click at [235, 459] on textarea at bounding box center [408, 462] width 549 height 29
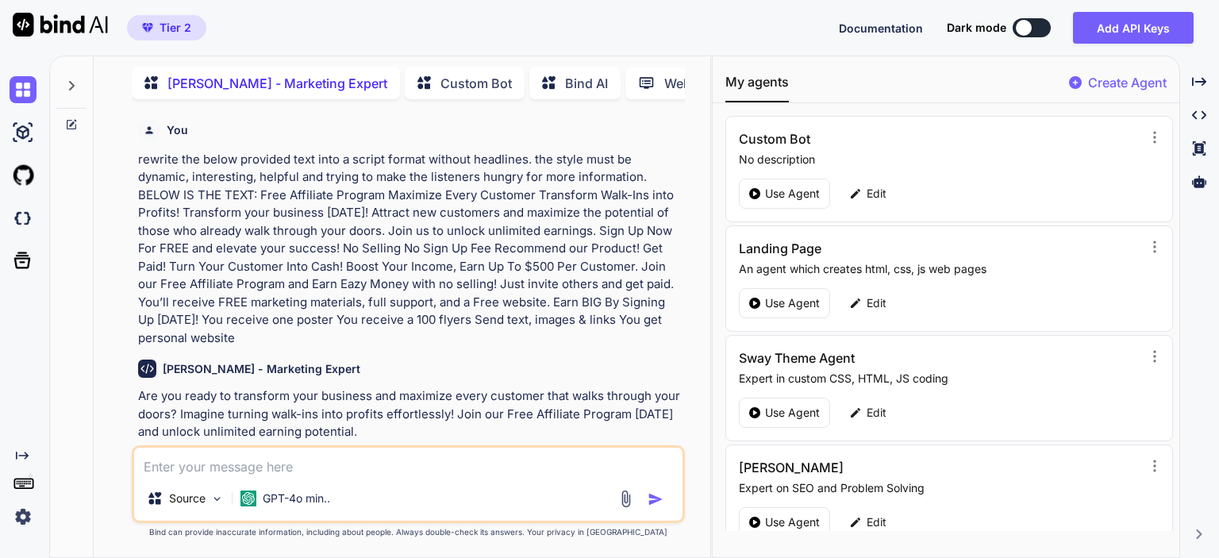
scroll to position [2103, 0]
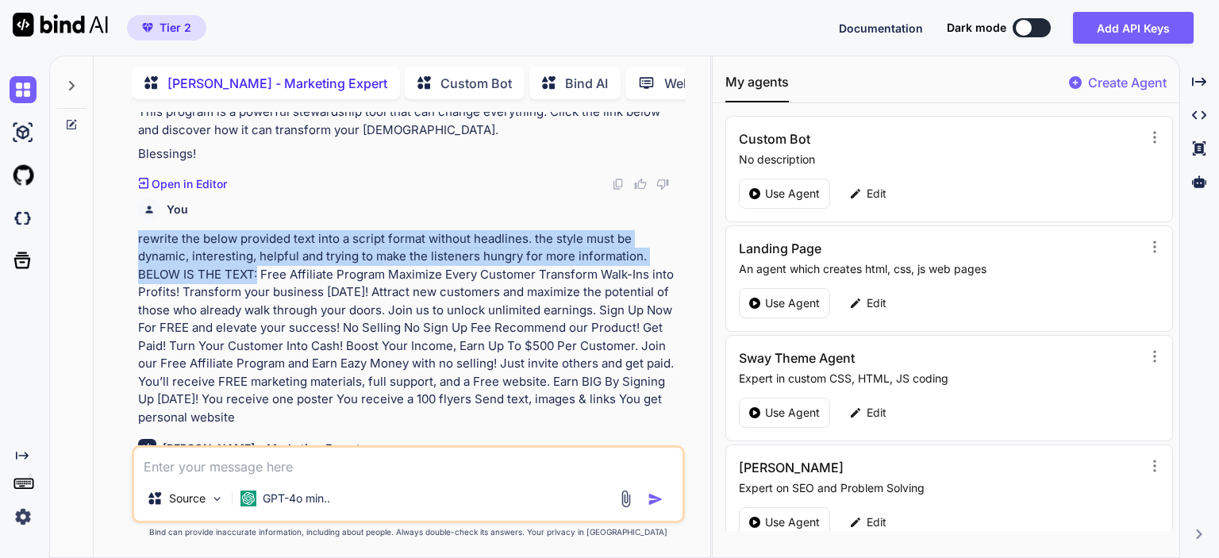
drag, startPoint x: 137, startPoint y: 202, endPoint x: 257, endPoint y: 241, distance: 126.8
click at [257, 241] on div "You [PERSON_NAME] - Marketing Expert Unlock your path to financial freedom with…" at bounding box center [410, 278] width 550 height 333
copy p "rewrite the below provided text into a script format without headlines. the sty…"
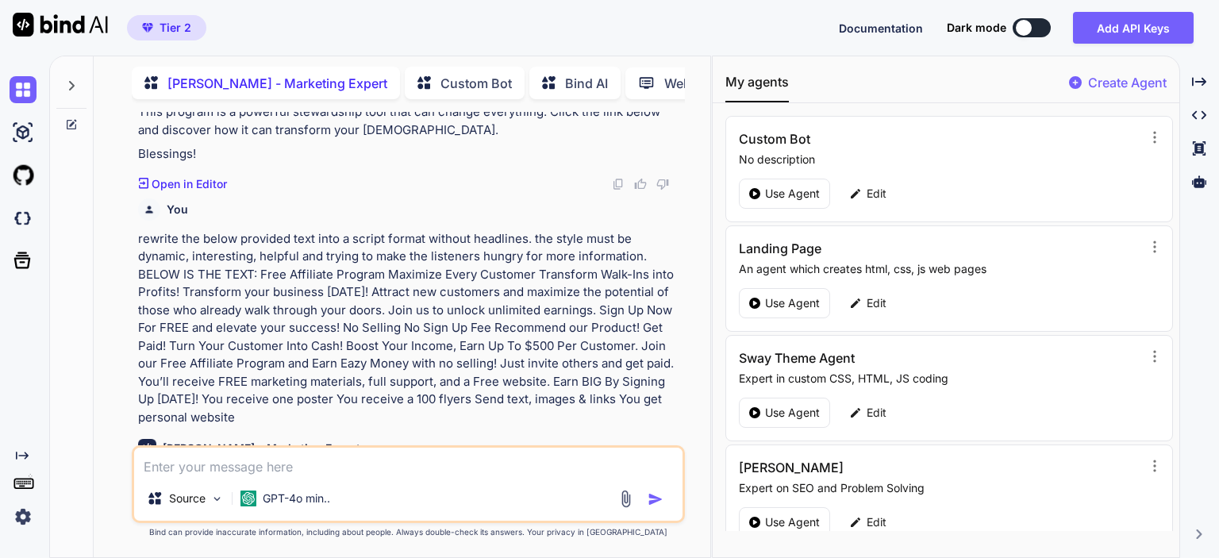
click at [260, 465] on textarea at bounding box center [408, 462] width 549 height 29
paste textarea "rewrite the below provided text into a script format without headlines. the sty…"
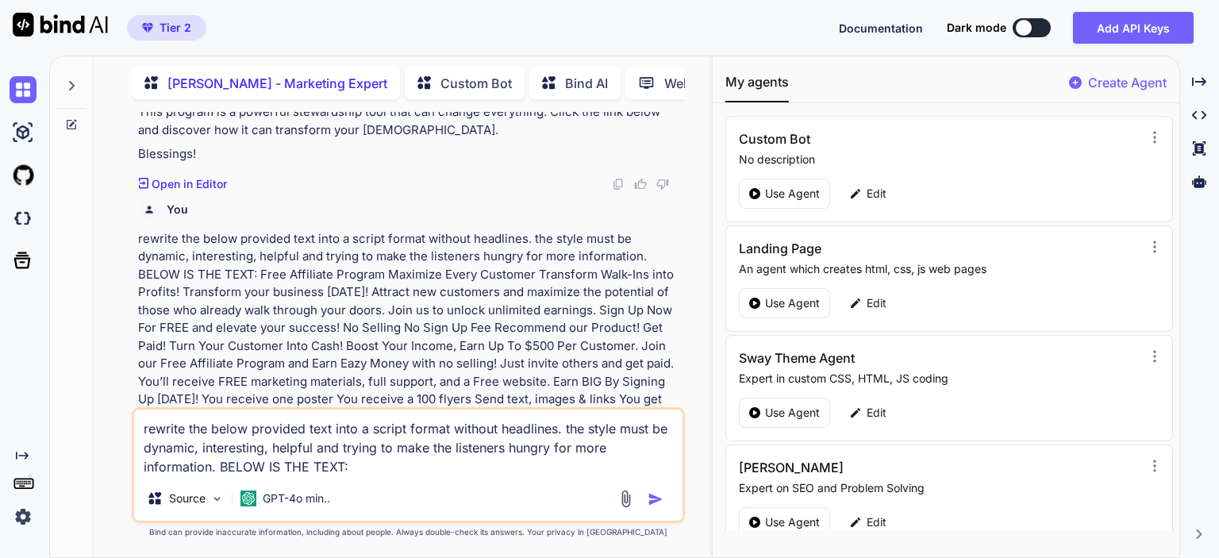
click at [219, 469] on textarea "rewrite the below provided text into a script format without headlines. the sty…" at bounding box center [408, 443] width 549 height 67
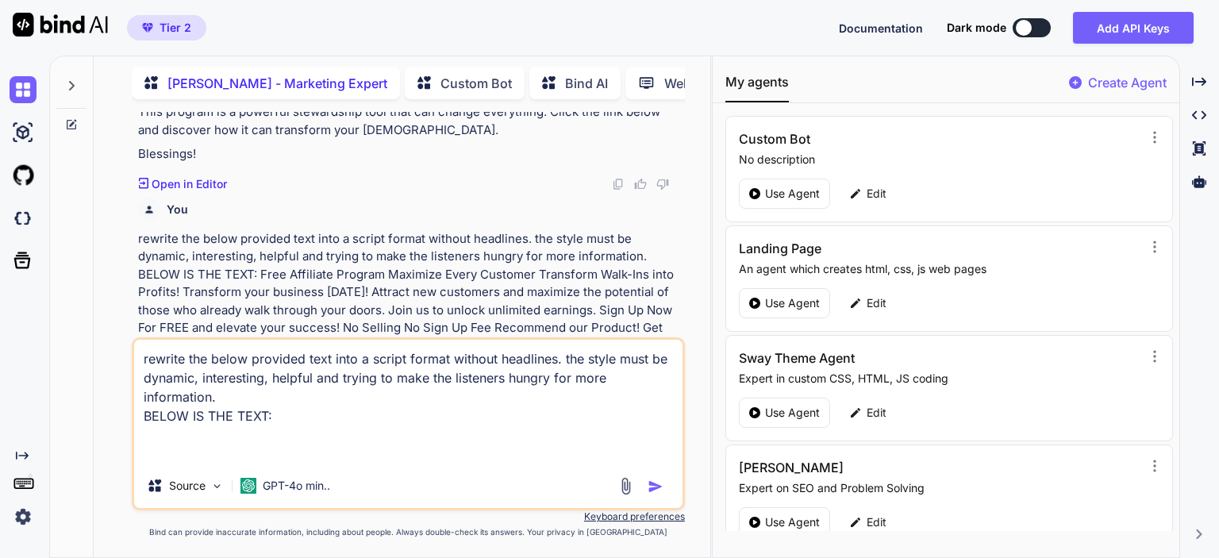
paste textarea "Transform Lives and Your Income, Help Others Shape a Debt-Free Future!"
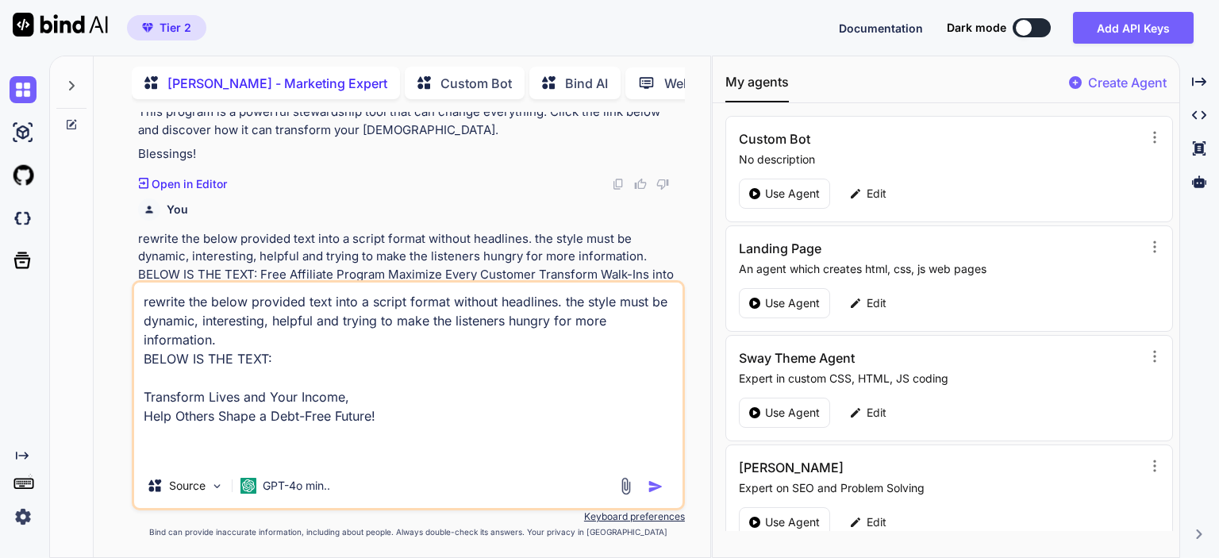
paste textarea "Exciting New Career Opportunity"
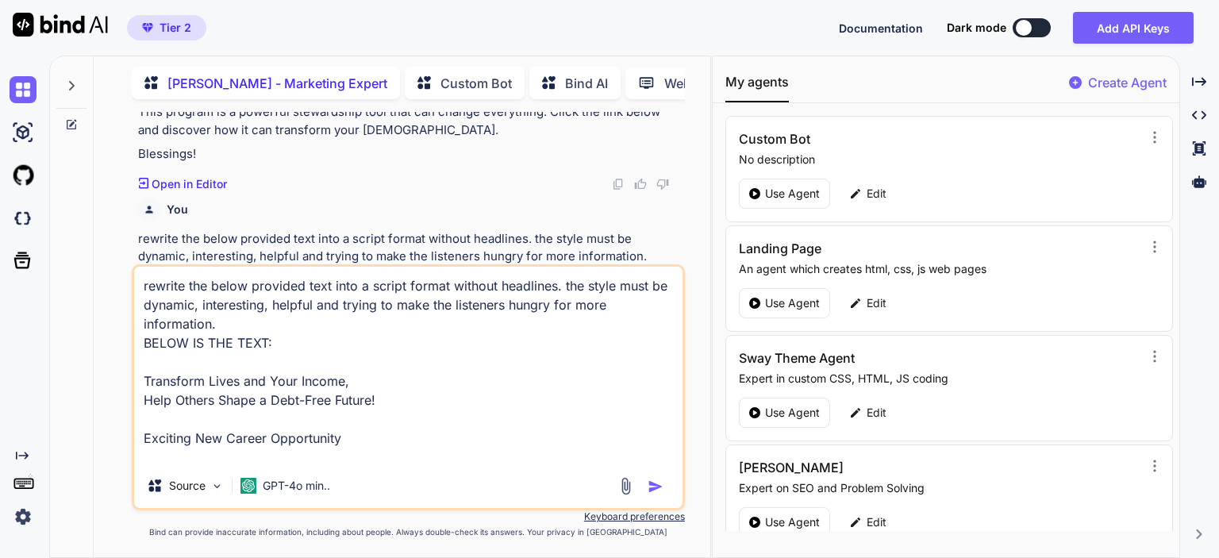
paste textarea "Agents | Brokers Needed In All 50 States, No License Required... Are you seekin…"
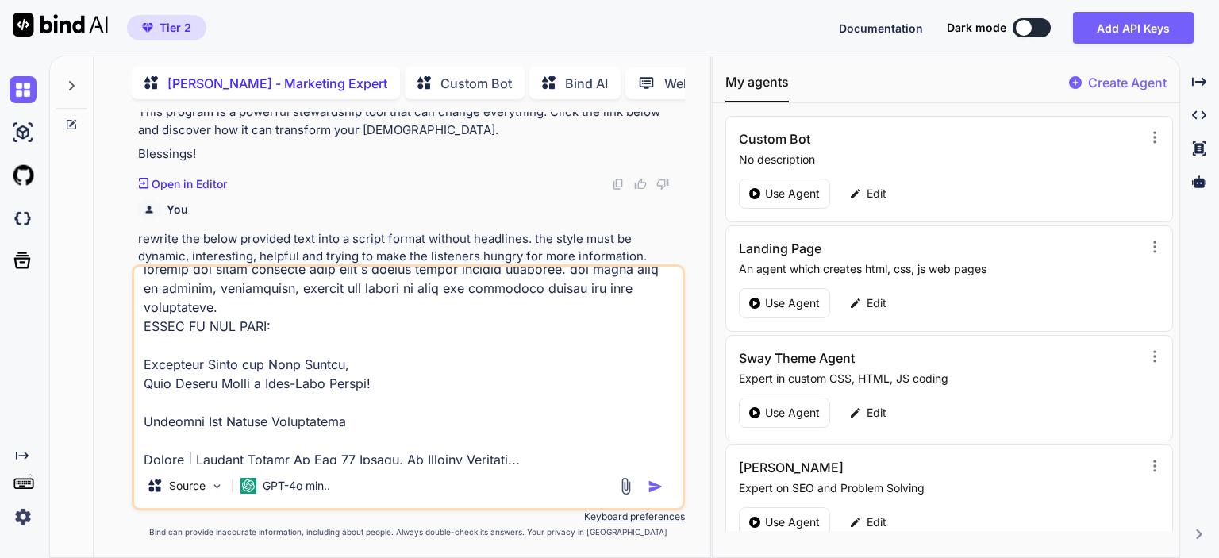
scroll to position [0, 0]
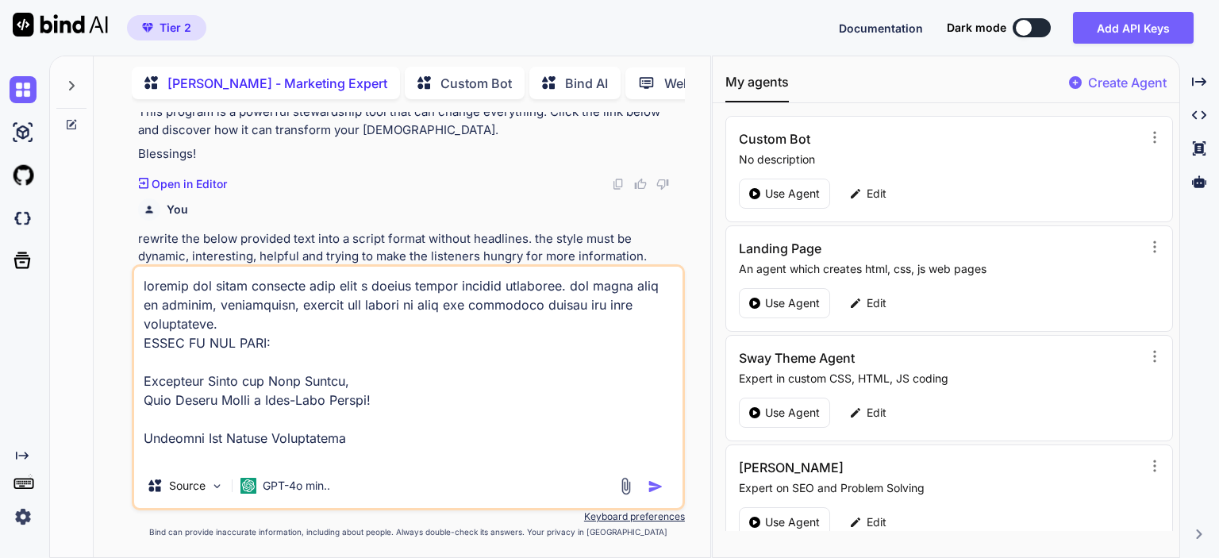
click at [260, 323] on textarea at bounding box center [408, 365] width 549 height 197
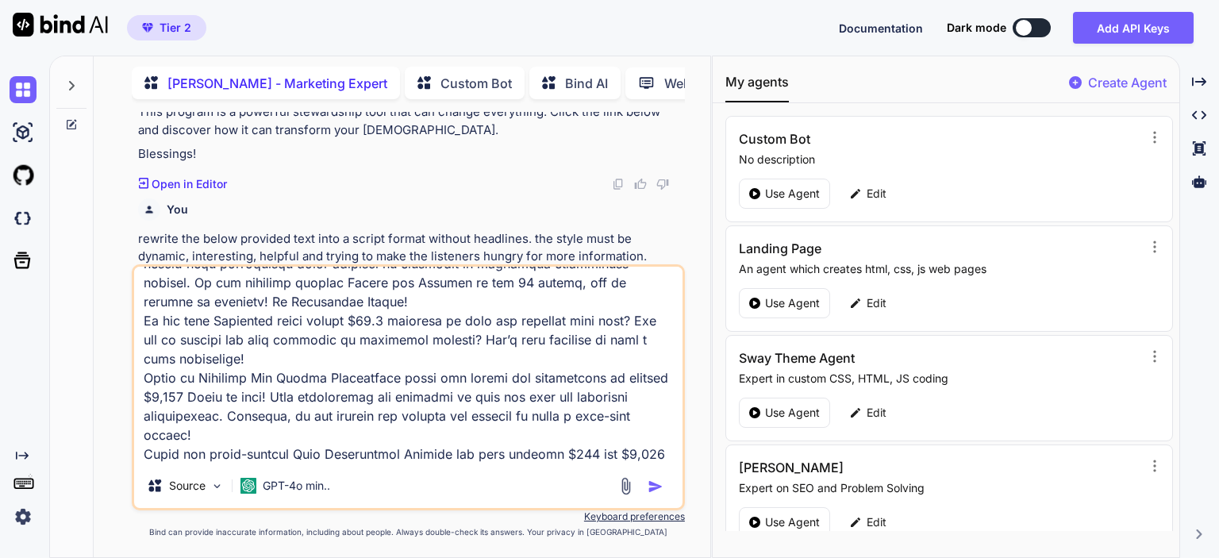
scroll to position [289, 0]
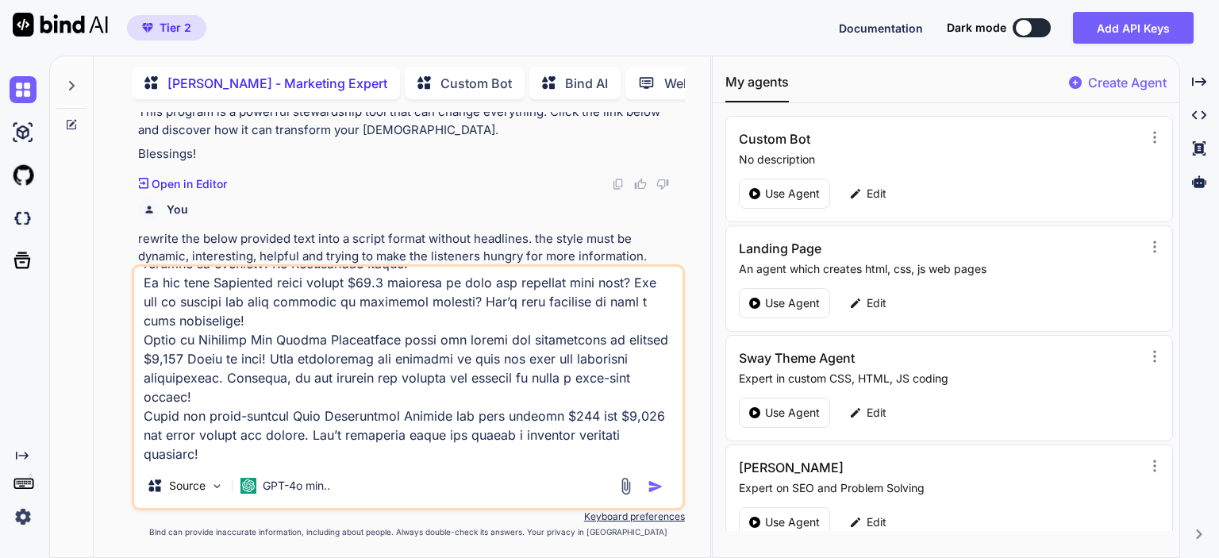
type textarea "loremip dol sitam consecte adip elit s doeius tempor incidid utlaboree. dol mag…"
click at [653, 486] on img "button" at bounding box center [656, 487] width 16 height 16
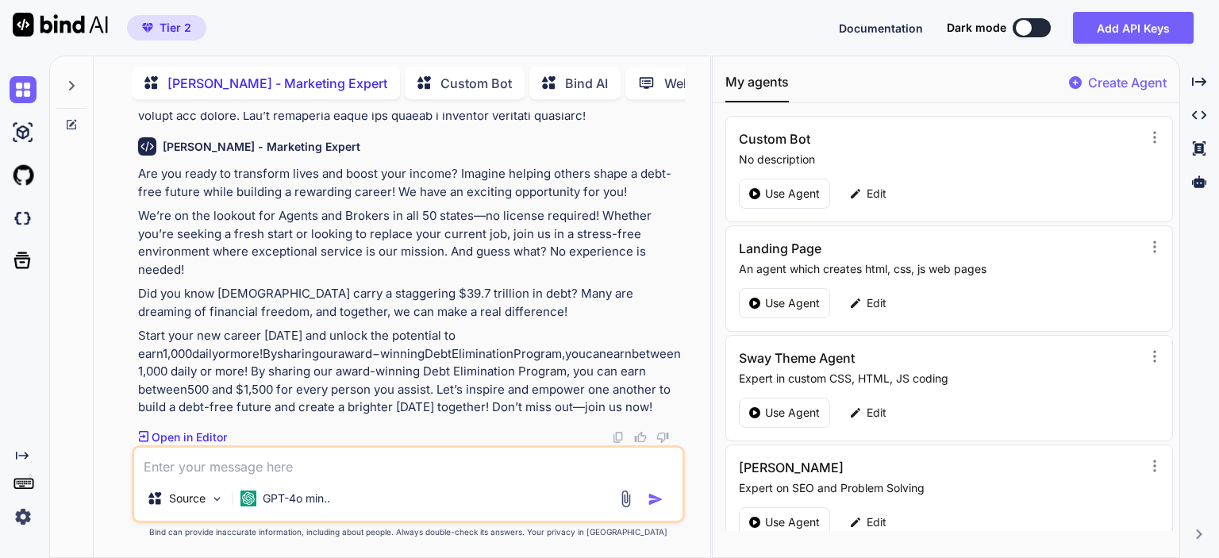
scroll to position [3249, 0]
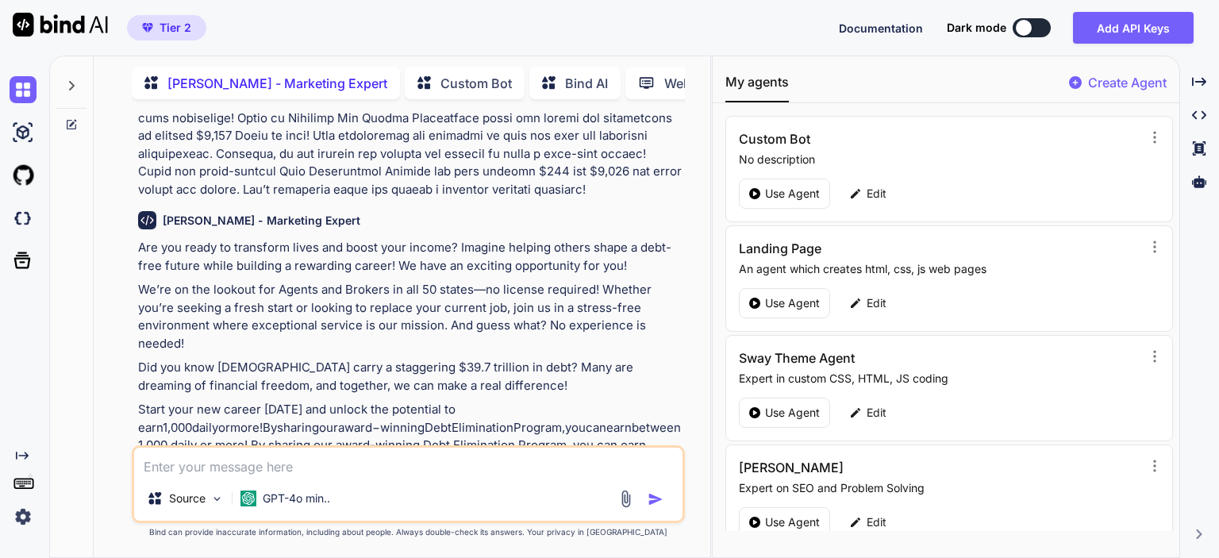
click at [619, 505] on img at bounding box center [618, 511] width 13 height 13
